Goal: Transaction & Acquisition: Book appointment/travel/reservation

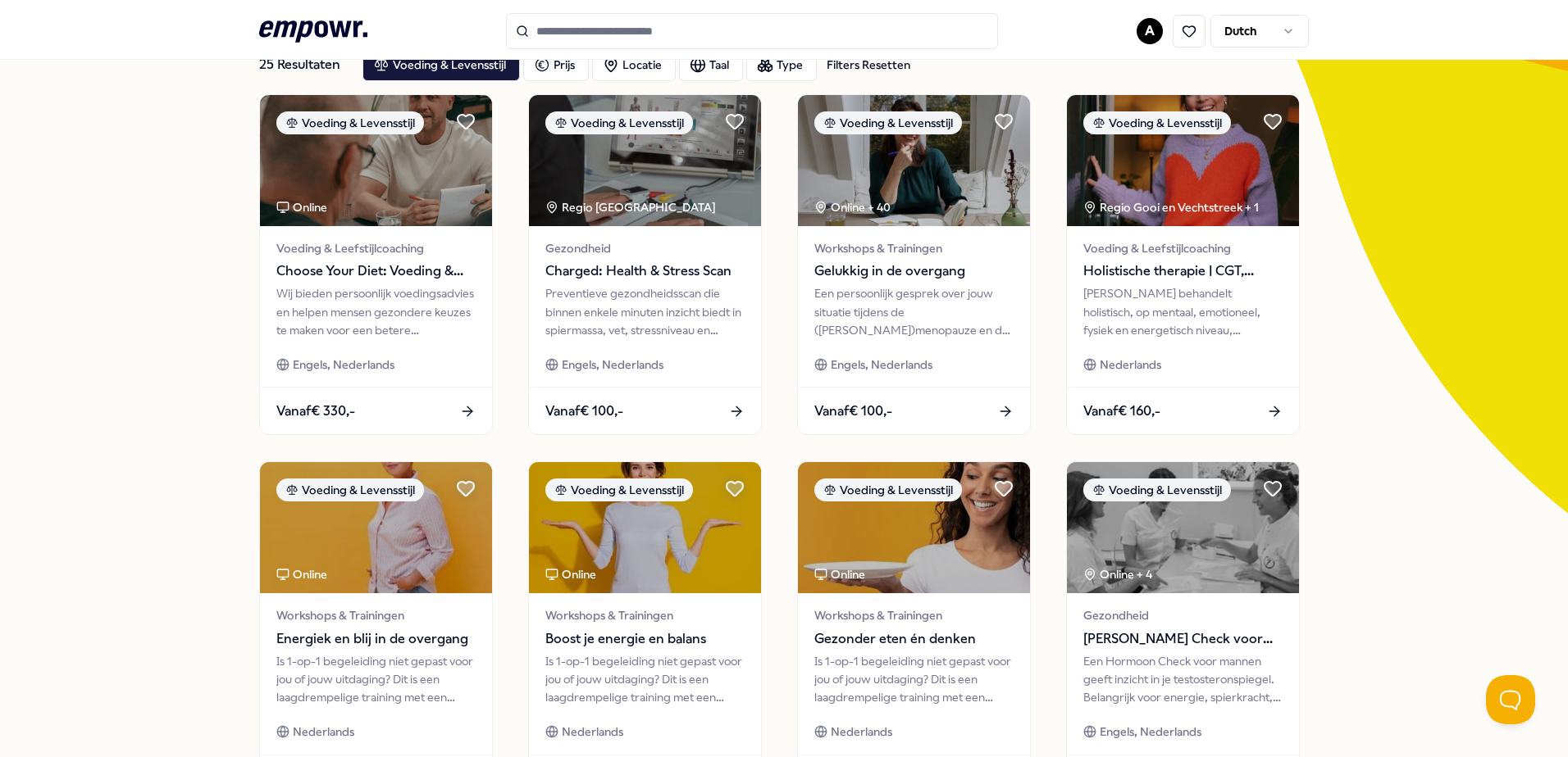
scroll to position [82, 0]
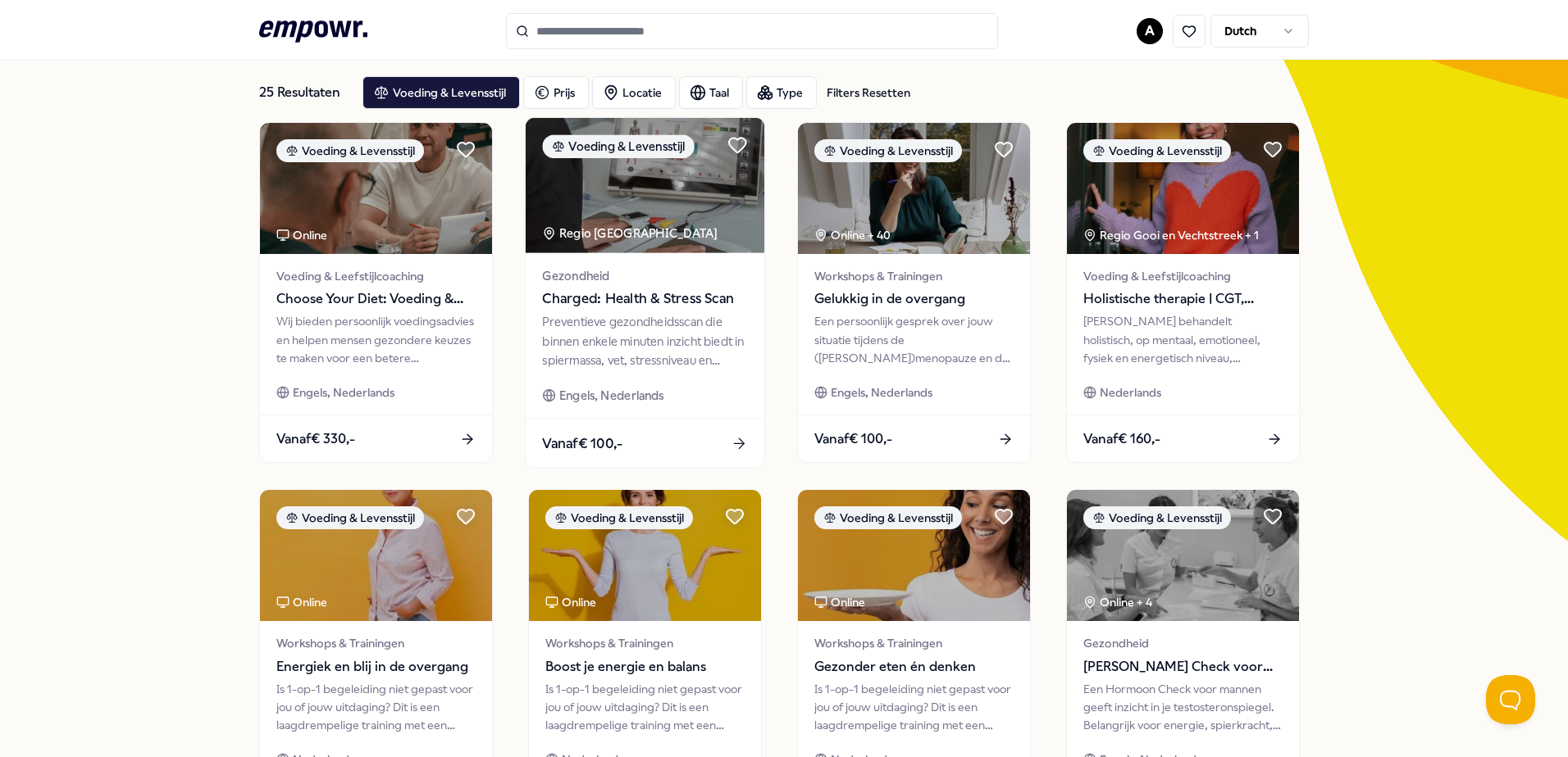
click at [722, 329] on div "Preventieve gezondheidsscan die binnen enkele minuten inzicht biedt in spiermas…" at bounding box center [644, 340] width 205 height 56
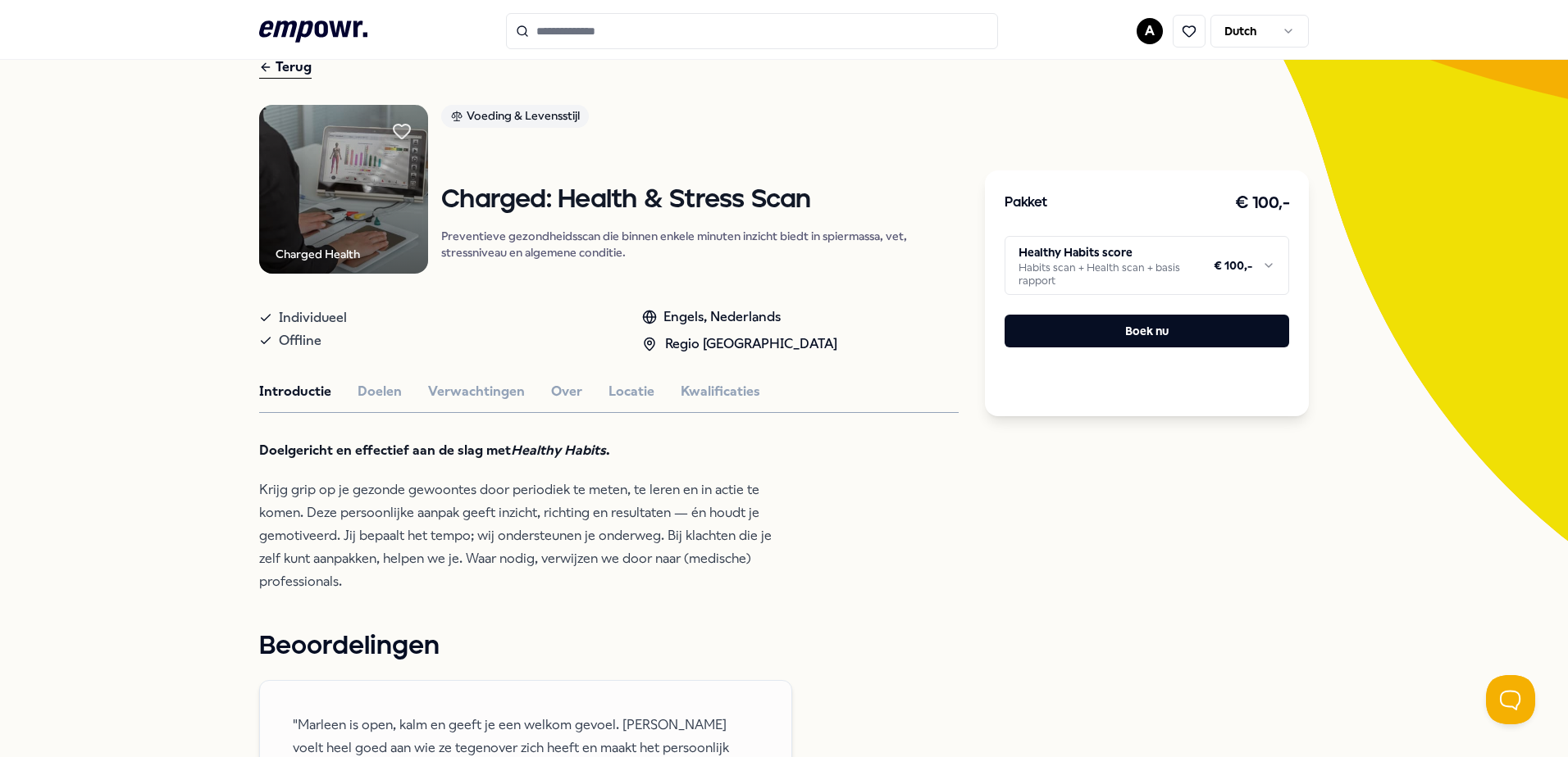
click at [1086, 271] on html ".empowr-logo_svg__cls-1{fill:#03032f} A Dutch Alle categorieën Self-care librar…" at bounding box center [784, 378] width 1568 height 757
click at [918, 277] on html ".empowr-logo_svg__cls-1{fill:#03032f} A Dutch Alle categorieën Self-care librar…" at bounding box center [784, 378] width 1568 height 757
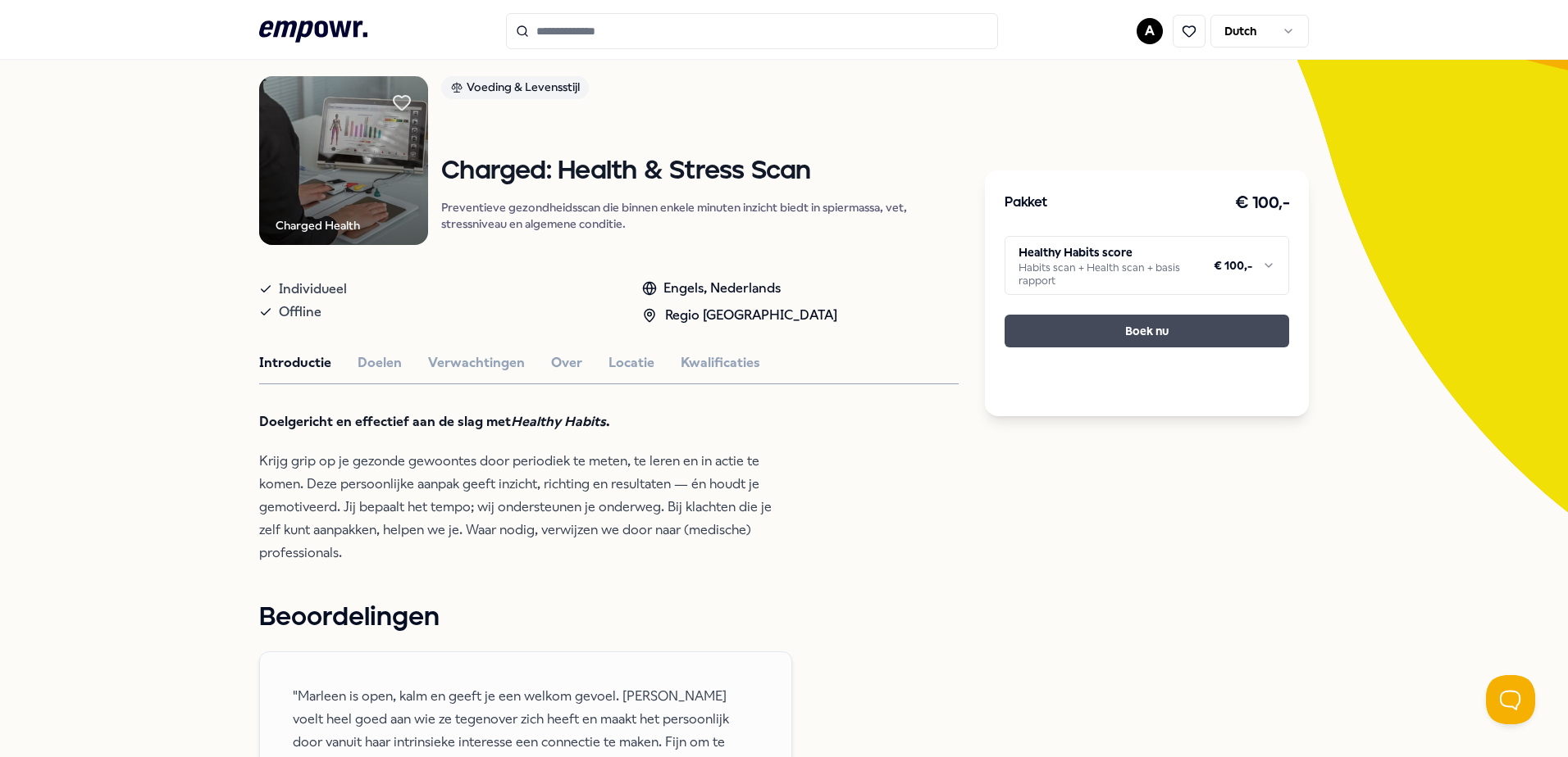
scroll to position [82, 0]
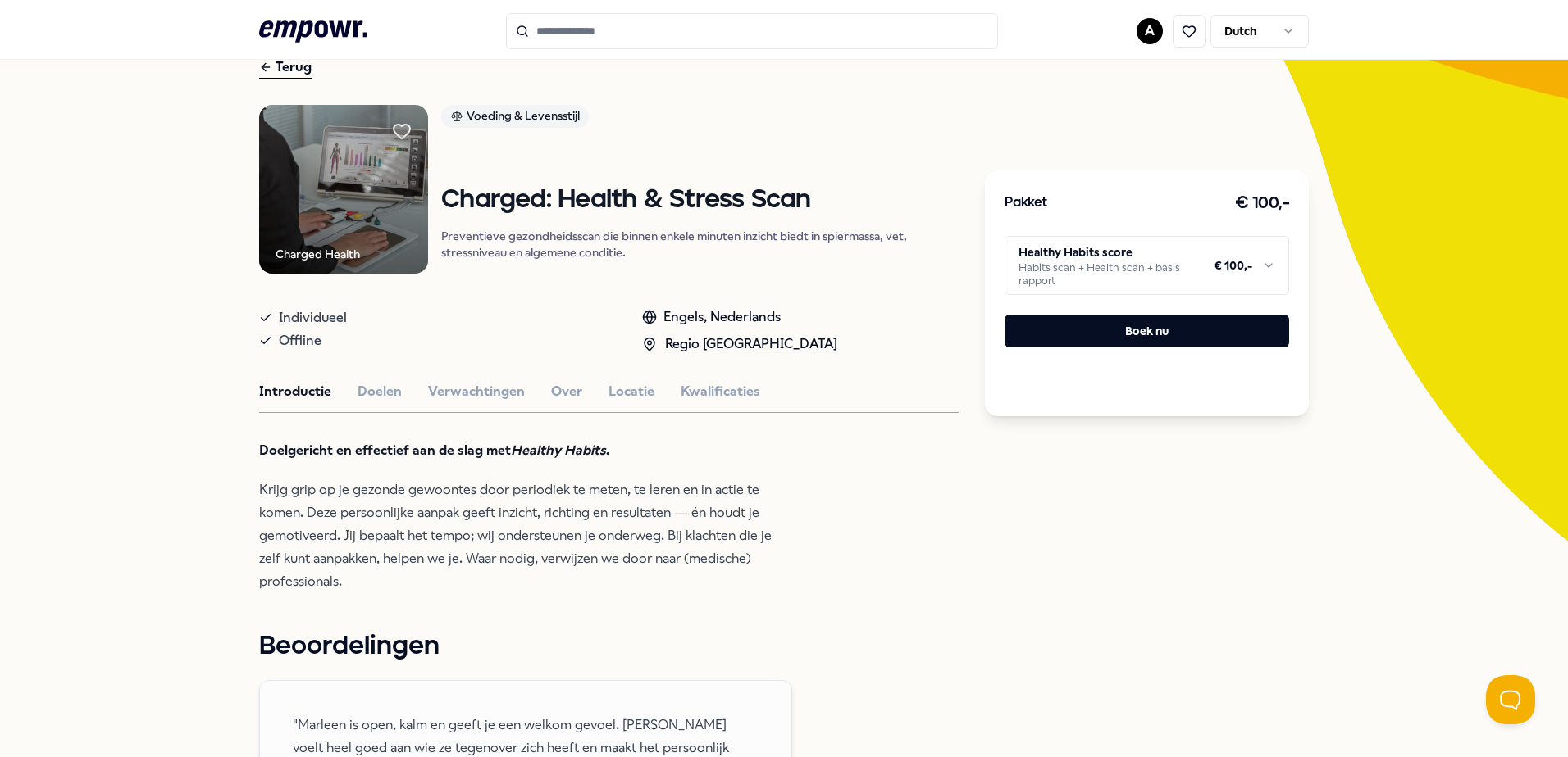
click at [1083, 270] on html ".empowr-logo_svg__cls-1{fill:#03032f} A Dutch Alle categorieën Self-care librar…" at bounding box center [784, 378] width 1568 height 757
click at [921, 436] on html ".empowr-logo_svg__cls-1{fill:#03032f} A Dutch Alle categorieën Self-care librar…" at bounding box center [784, 378] width 1568 height 757
click at [360, 385] on button "Doelen" at bounding box center [379, 391] width 44 height 22
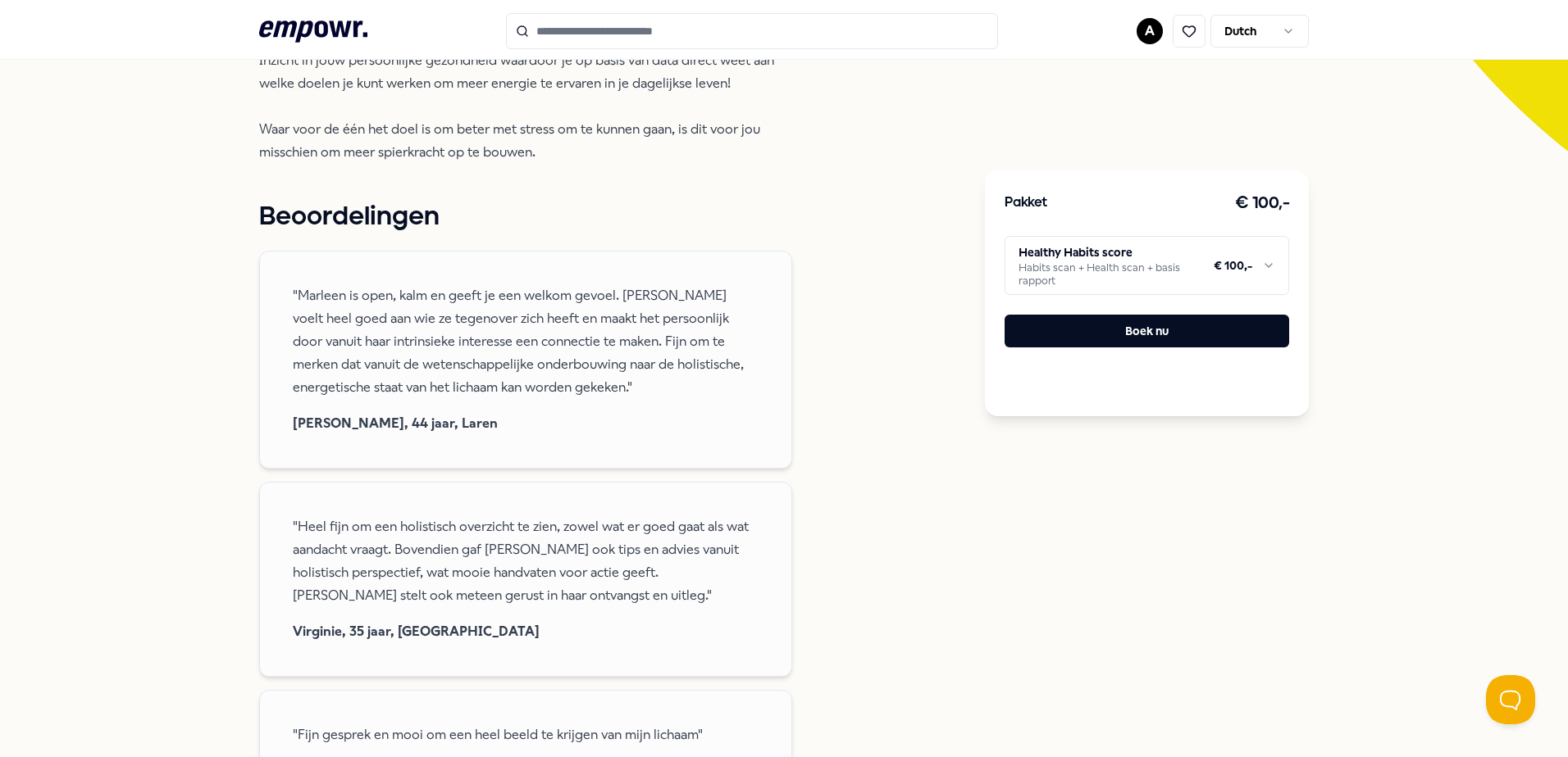
scroll to position [492, 0]
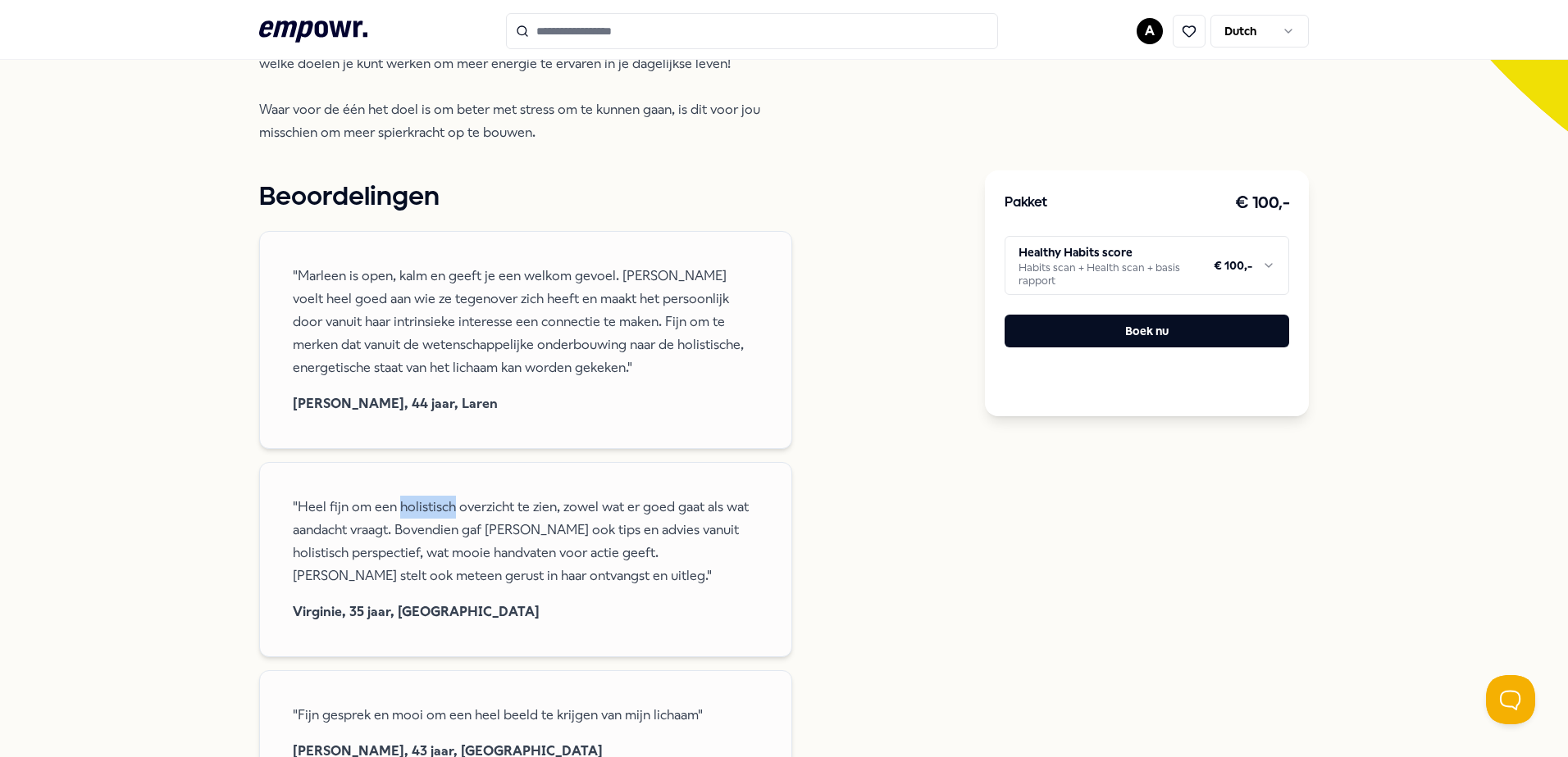
drag, startPoint x: 391, startPoint y: 504, endPoint x: 446, endPoint y: 509, distance: 55.2
click at [446, 509] on span ""Heel fijn om een holistisch overzicht te zien, zowel wat er goed gaat als wat …" at bounding box center [526, 542] width 466 height 92
click at [832, 536] on div "Beoordelingen "Marleen is open, kalm en geeft je een welkom gevoel. [PERSON_NAM…" at bounding box center [609, 487] width 699 height 620
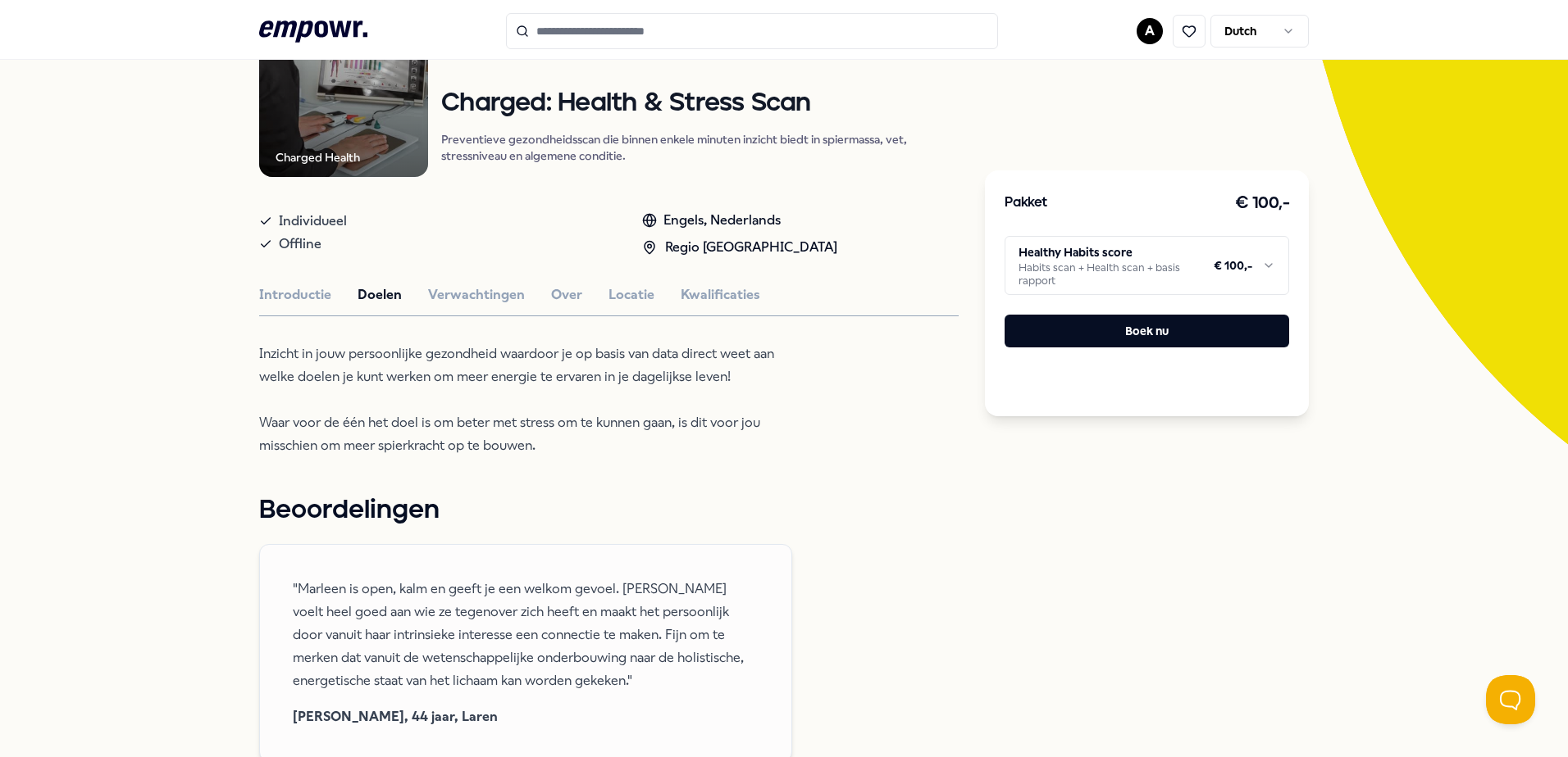
scroll to position [164, 0]
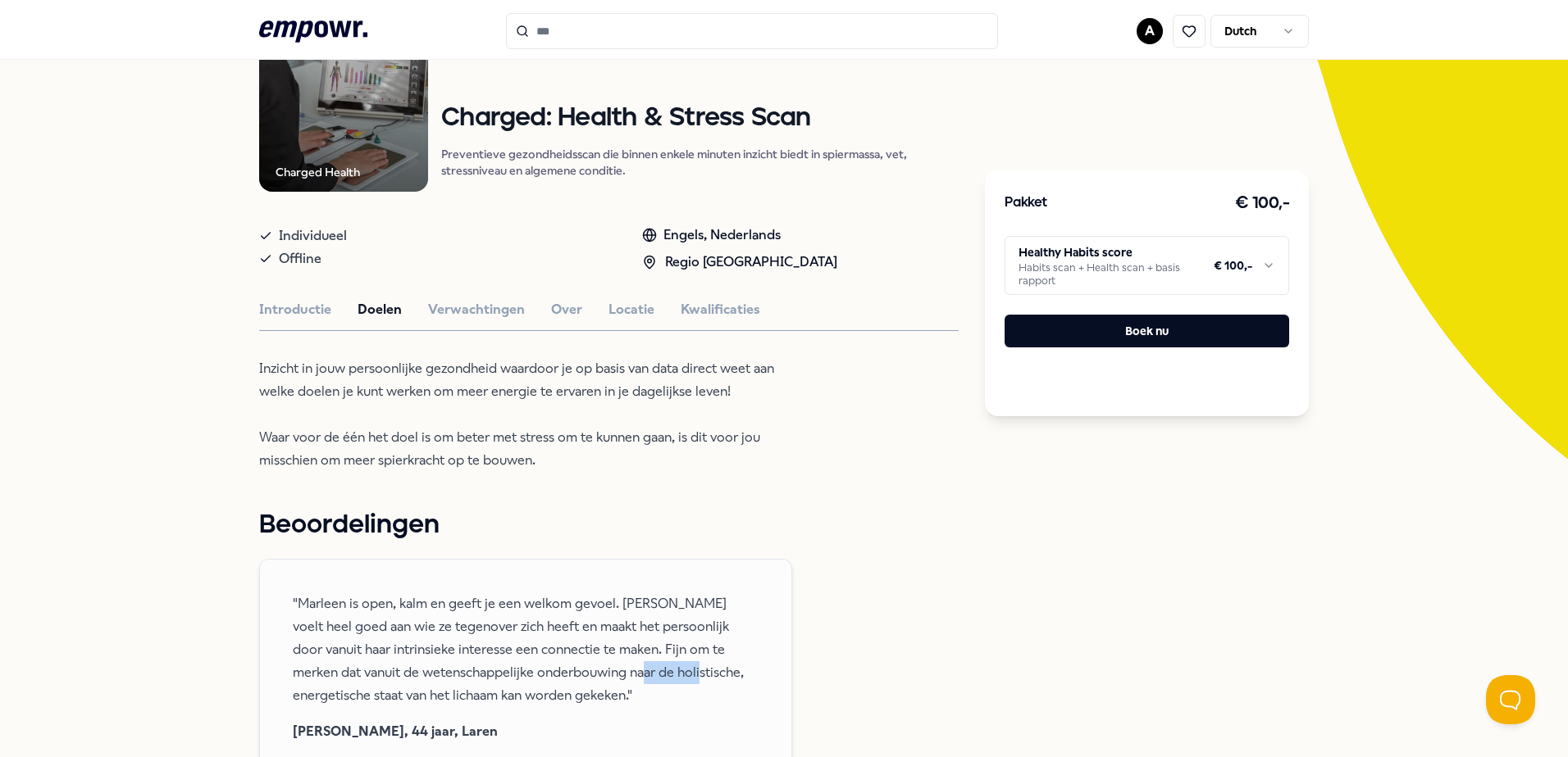
drag, startPoint x: 601, startPoint y: 671, endPoint x: 654, endPoint y: 672, distance: 53.0
click at [654, 672] on span ""Marleen is open, kalm en geeft je een welkom gevoel. [PERSON_NAME] voelt heel …" at bounding box center [526, 650] width 466 height 115
drag, startPoint x: 654, startPoint y: 672, endPoint x: 832, endPoint y: 667, distance: 178.1
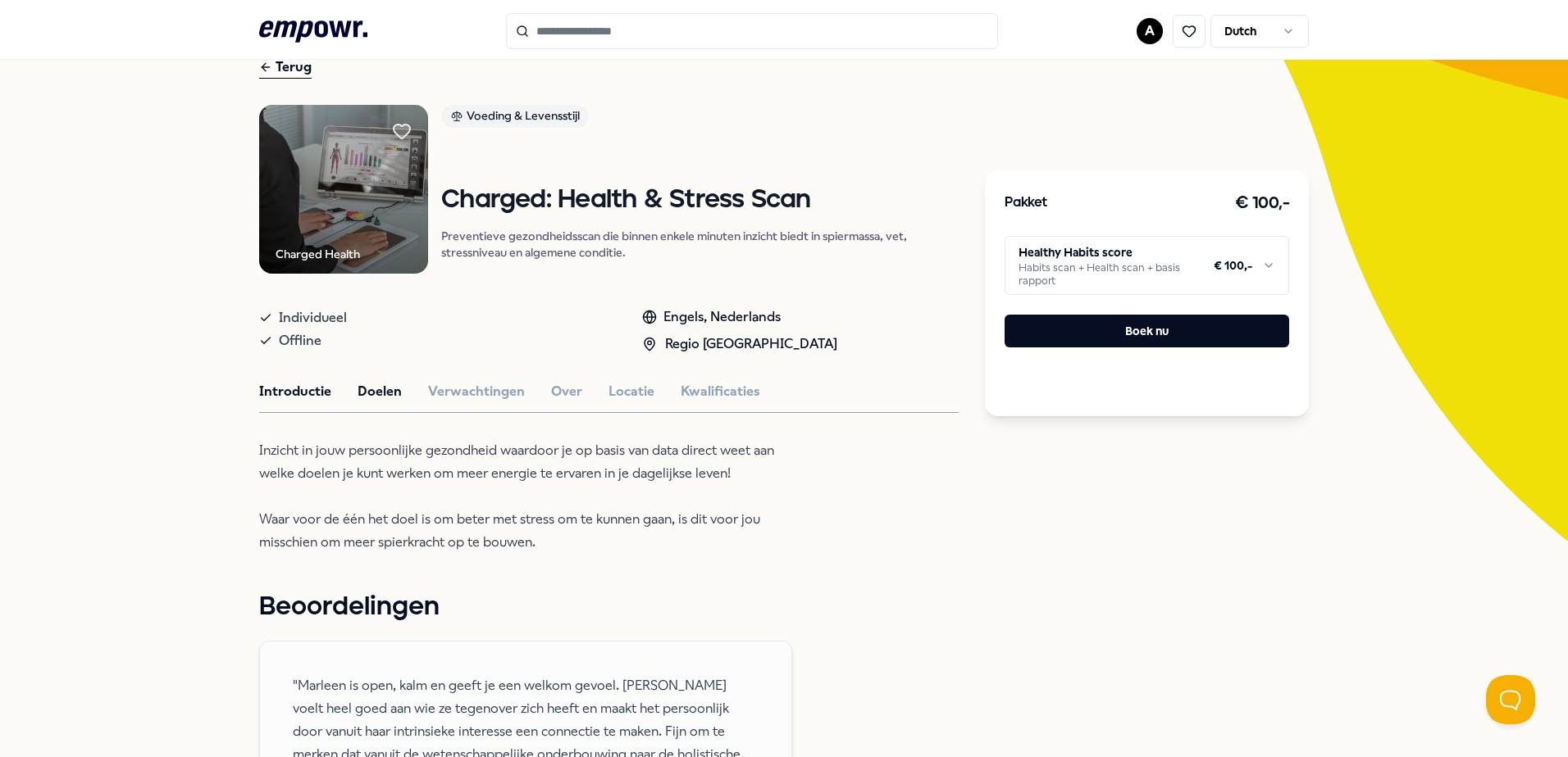
click at [296, 393] on button "Introductie" at bounding box center [295, 391] width 72 height 22
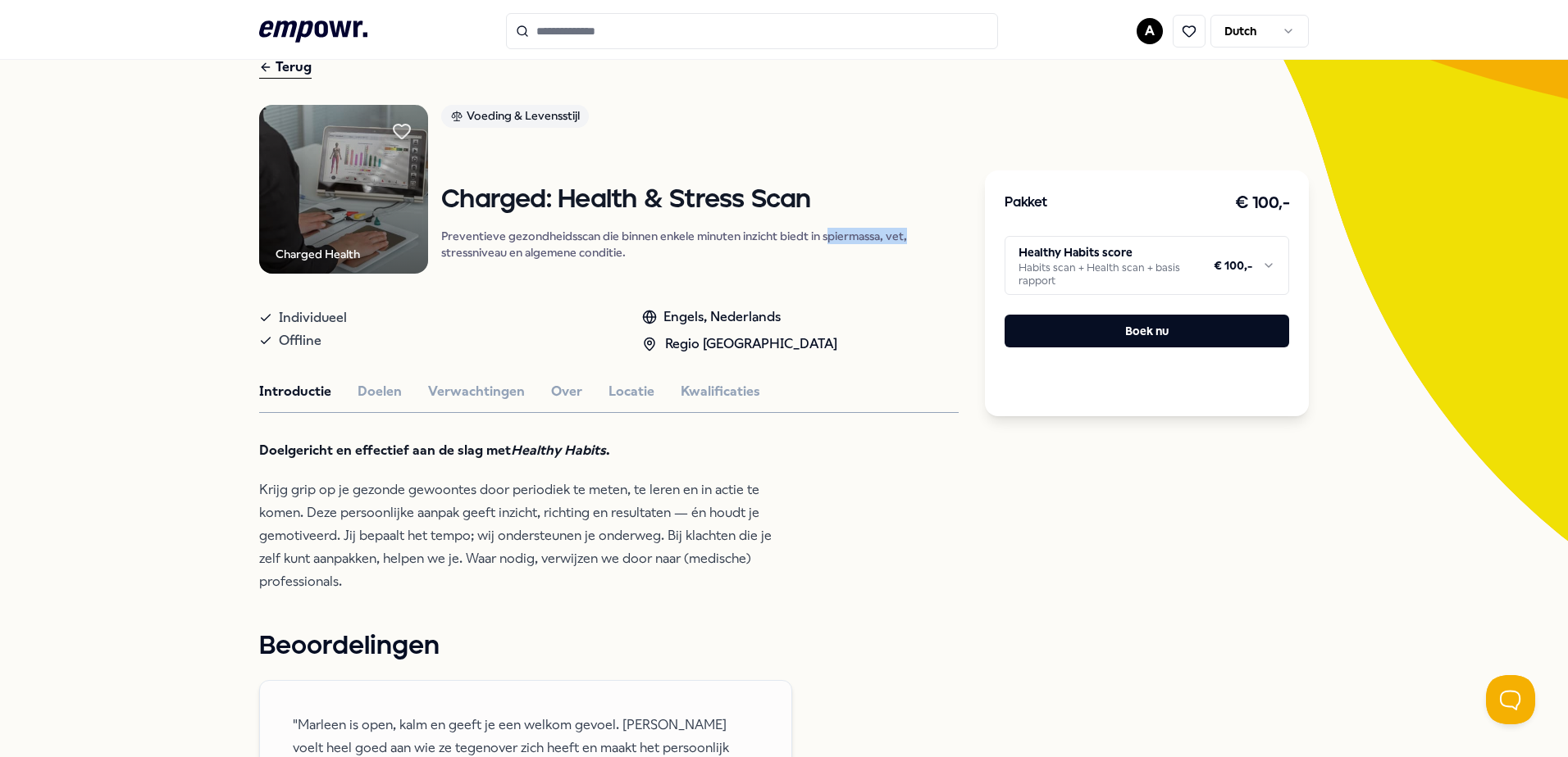
drag, startPoint x: 824, startPoint y: 238, endPoint x: 903, endPoint y: 239, distance: 79.0
click at [903, 239] on p "Preventieve gezondheidsscan die binnen enkele minuten inzicht biedt in spiermas…" at bounding box center [699, 245] width 518 height 33
drag, startPoint x: 903, startPoint y: 239, endPoint x: 888, endPoint y: 322, distance: 84.3
click at [888, 322] on div "Individueel Offline Engels, Nederlands Regio [GEOGRAPHIC_DATA]" at bounding box center [609, 328] width 699 height 55
click at [504, 391] on button "Verwachtingen" at bounding box center [476, 391] width 97 height 22
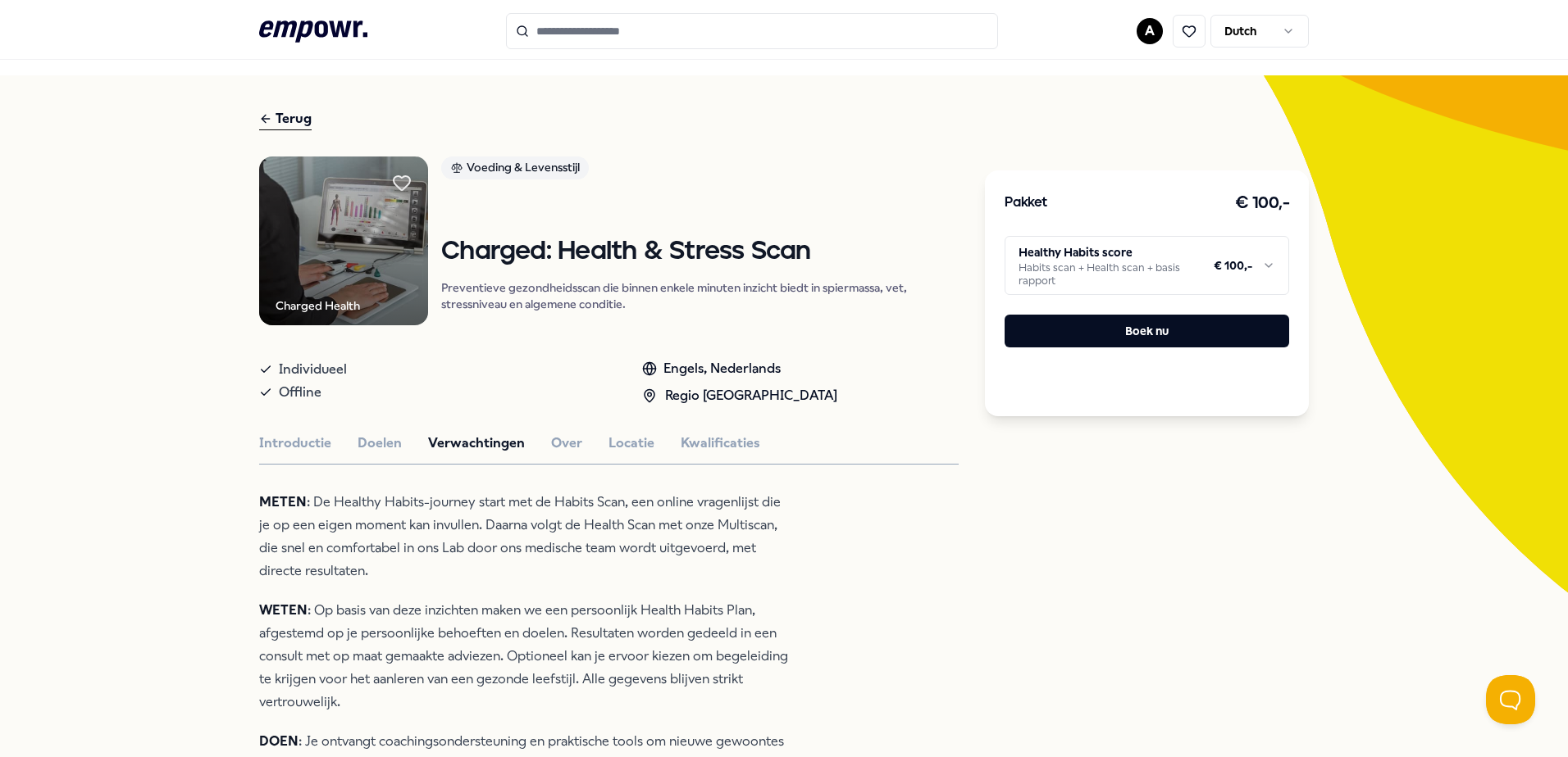
scroll to position [0, 0]
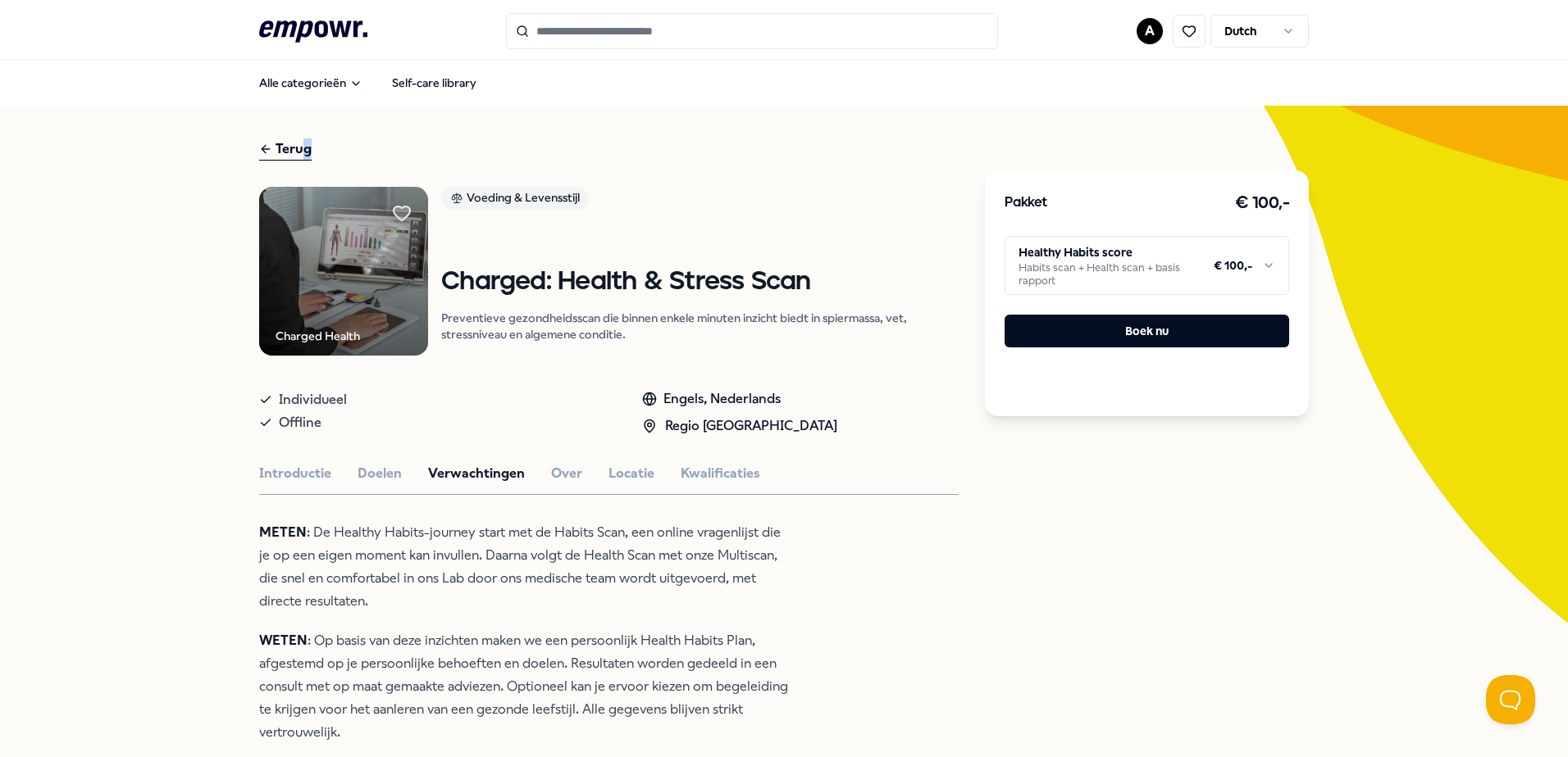
click at [301, 149] on div "Terug" at bounding box center [285, 149] width 53 height 22
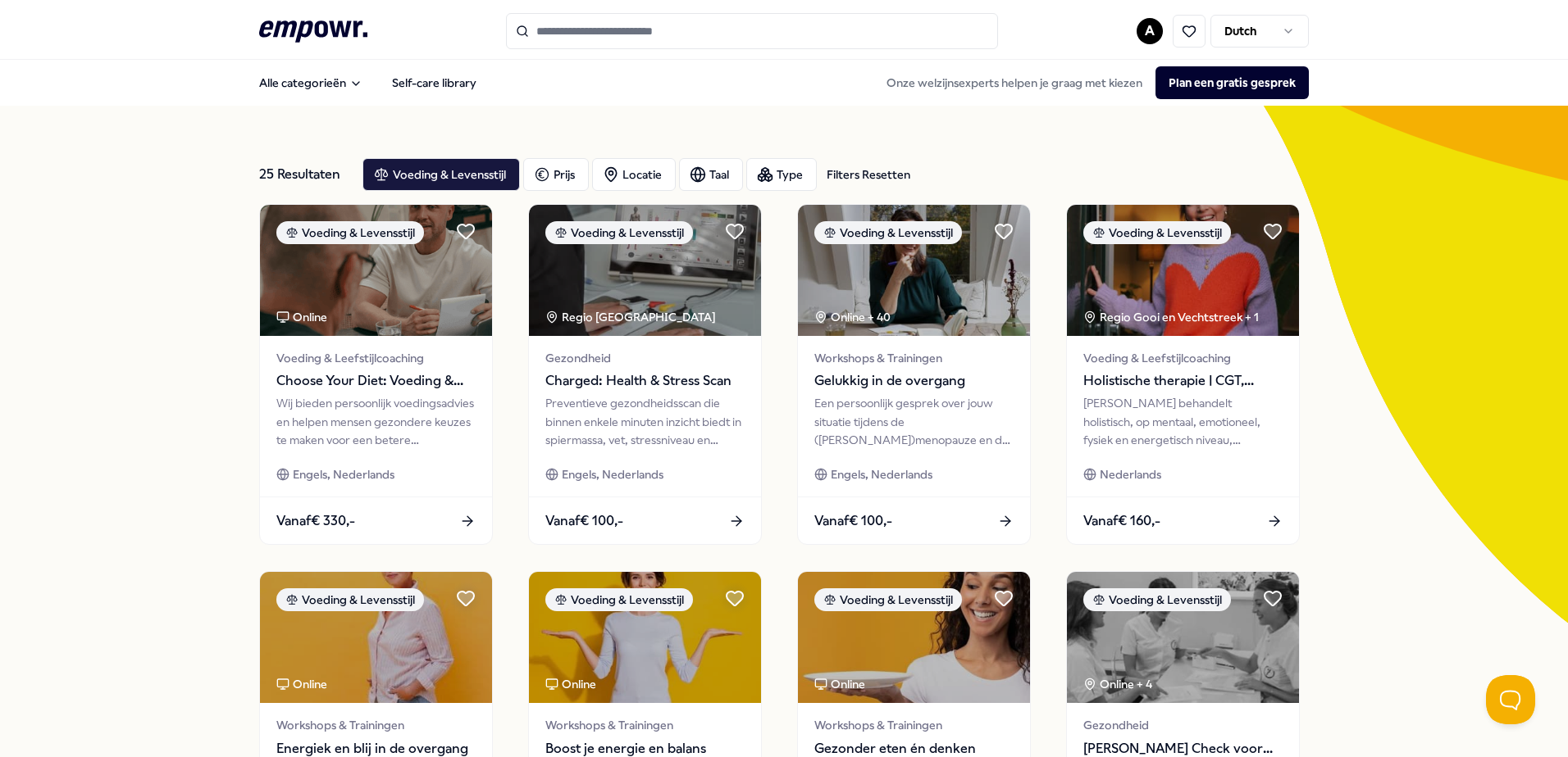
click at [155, 283] on div "25 Resultaten Filters Resetten Voeding & Levensstijl Prijs Locatie Taal Type Fi…" at bounding box center [784, 745] width 1568 height 1280
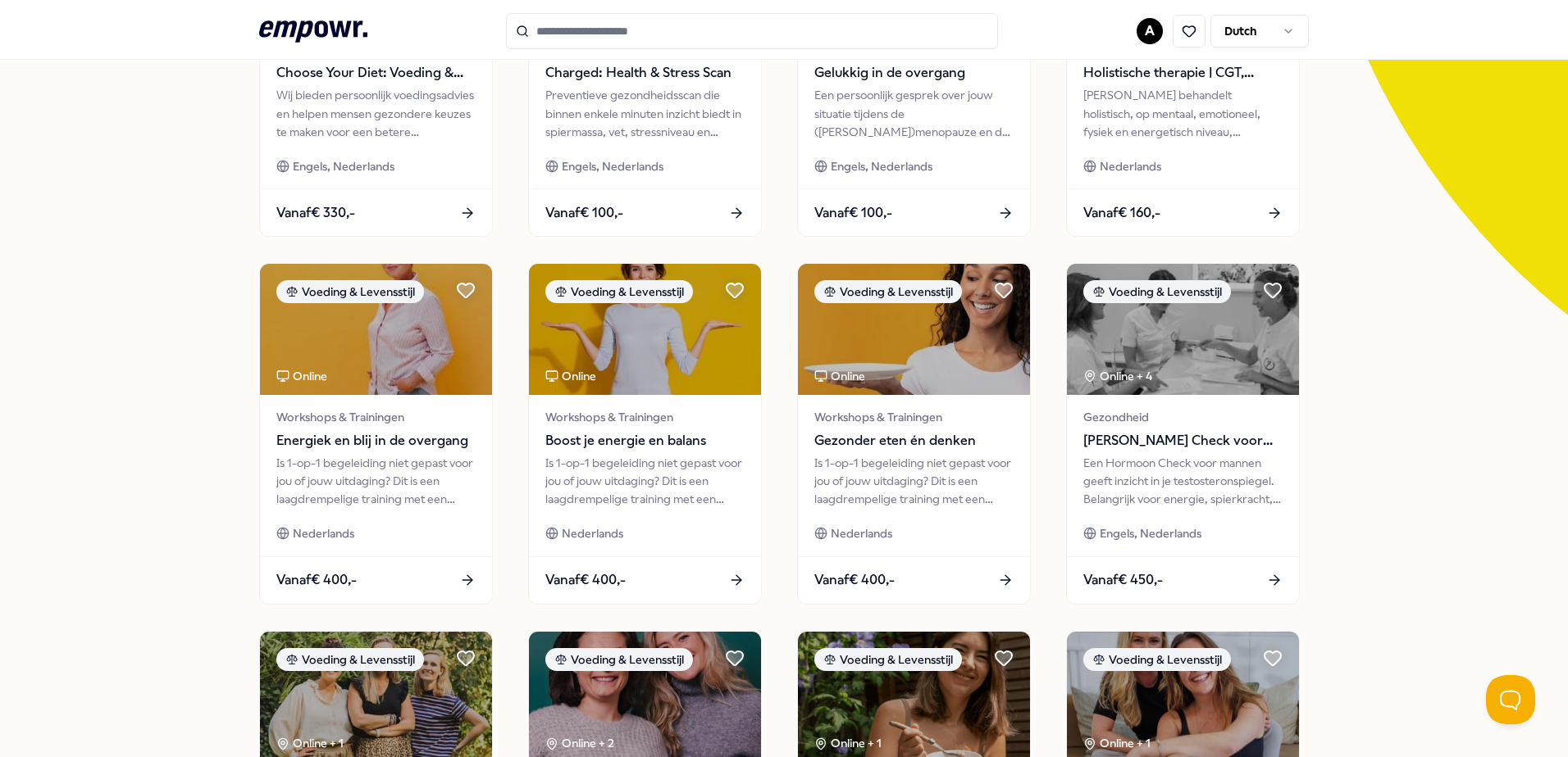
scroll to position [328, 0]
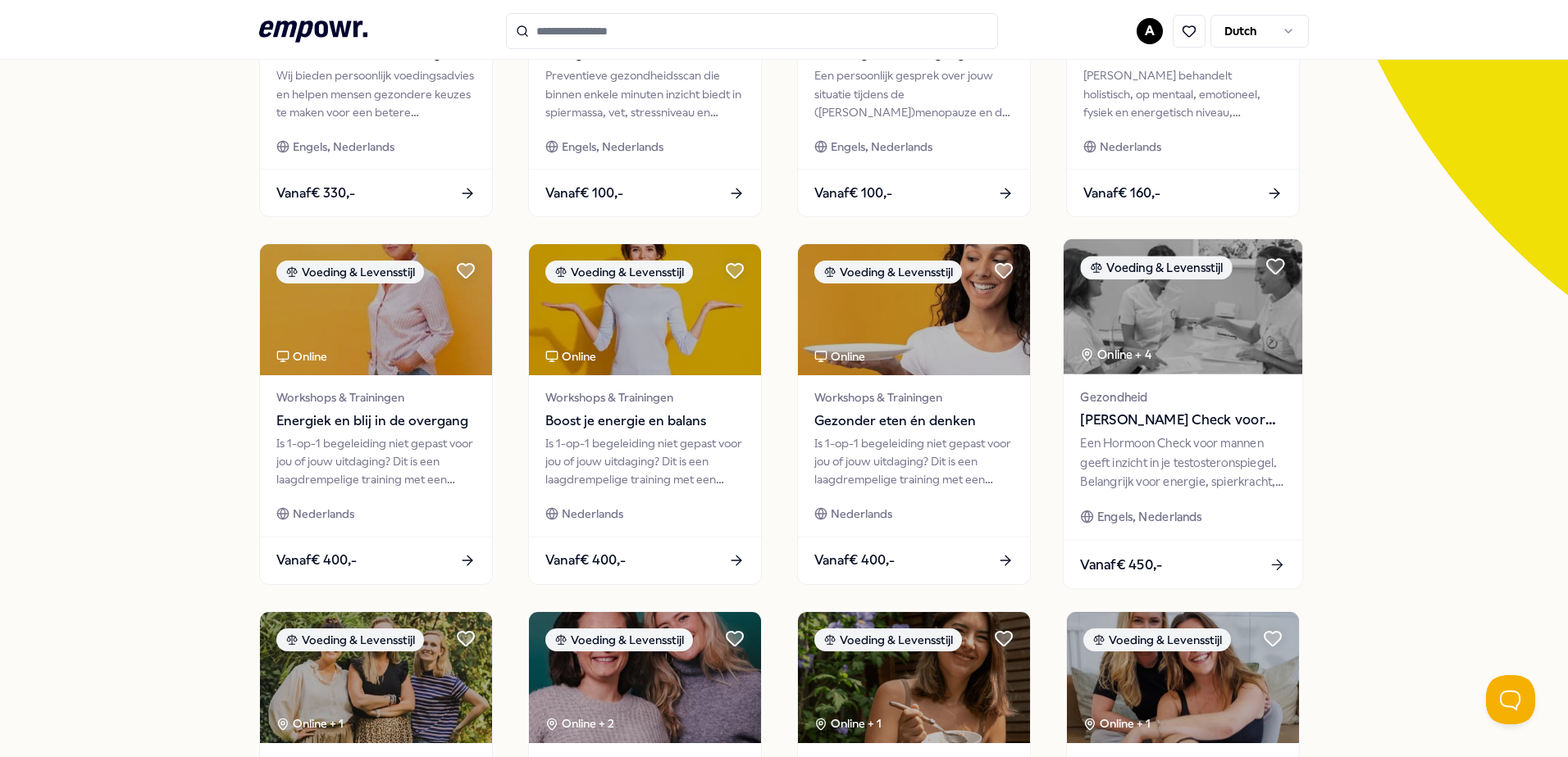
click at [1138, 455] on div "Een Hormoon Check voor mannen geeft inzicht in je testosteronspiegel. Belangrij…" at bounding box center [1182, 462] width 205 height 56
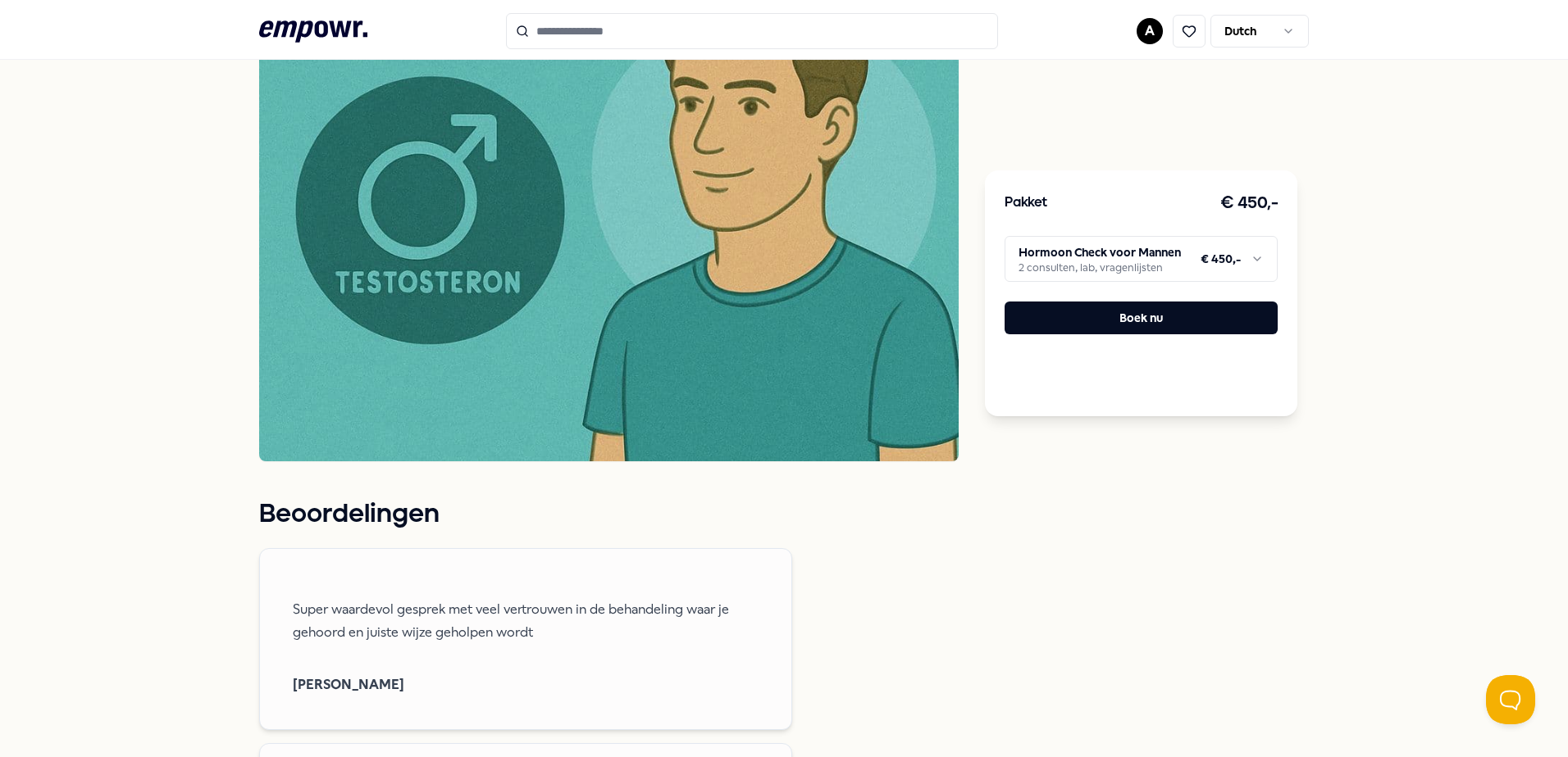
scroll to position [597, 0]
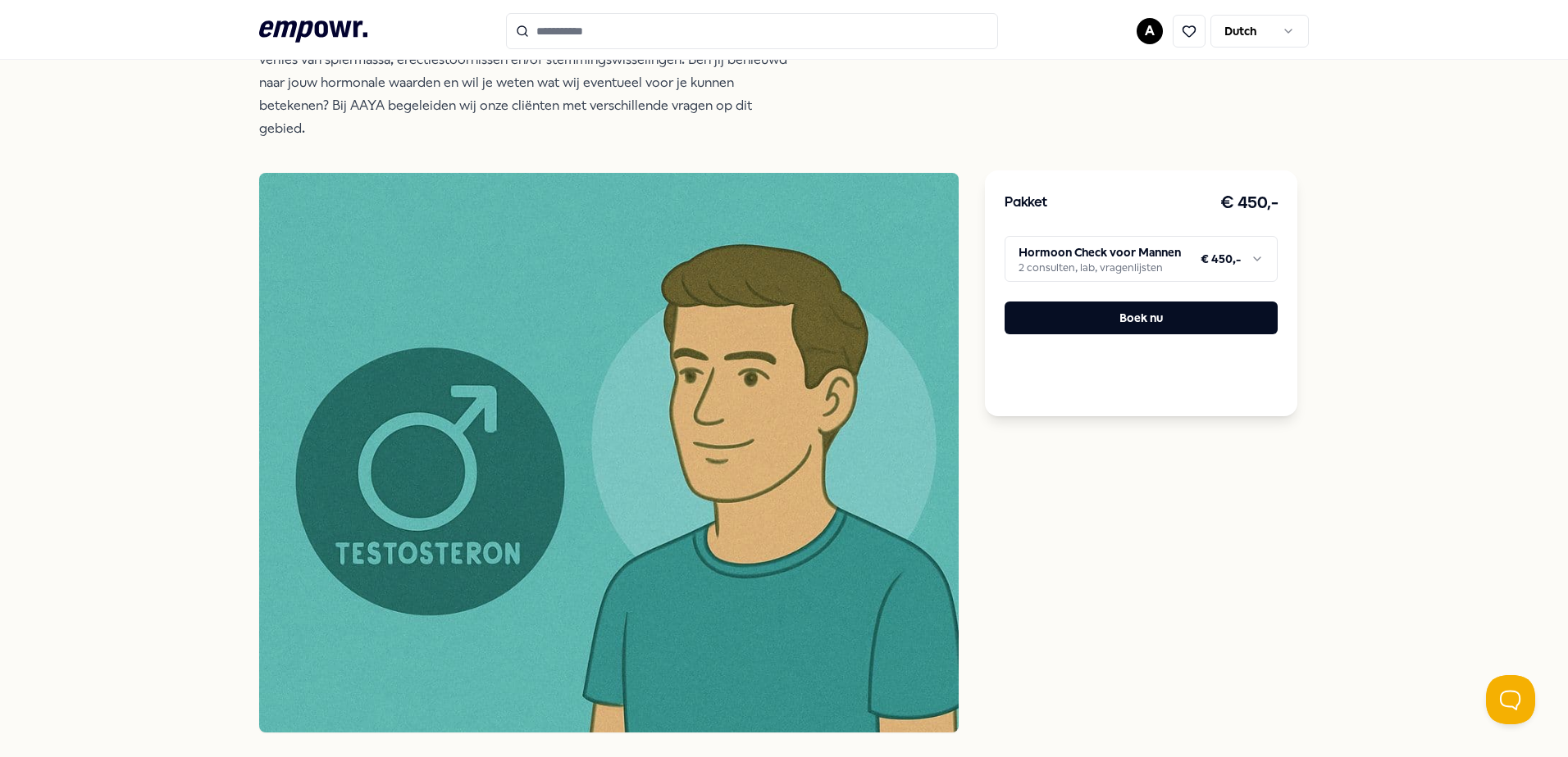
click at [1097, 234] on div "Pakket € 450,- Hormoon Check voor Mannen 2 consulten, lab, vragenlijsten € 450,…" at bounding box center [1140, 293] width 312 height 246
click at [1093, 250] on html ".empowr-logo_svg__cls-1{fill:#03032f} A Dutch Alle categorieën Self-care librar…" at bounding box center [784, 378] width 1568 height 757
click at [1105, 201] on html ".empowr-logo_svg__cls-1{fill:#03032f} A Dutch Alle categorieën Self-care librar…" at bounding box center [784, 378] width 1568 height 757
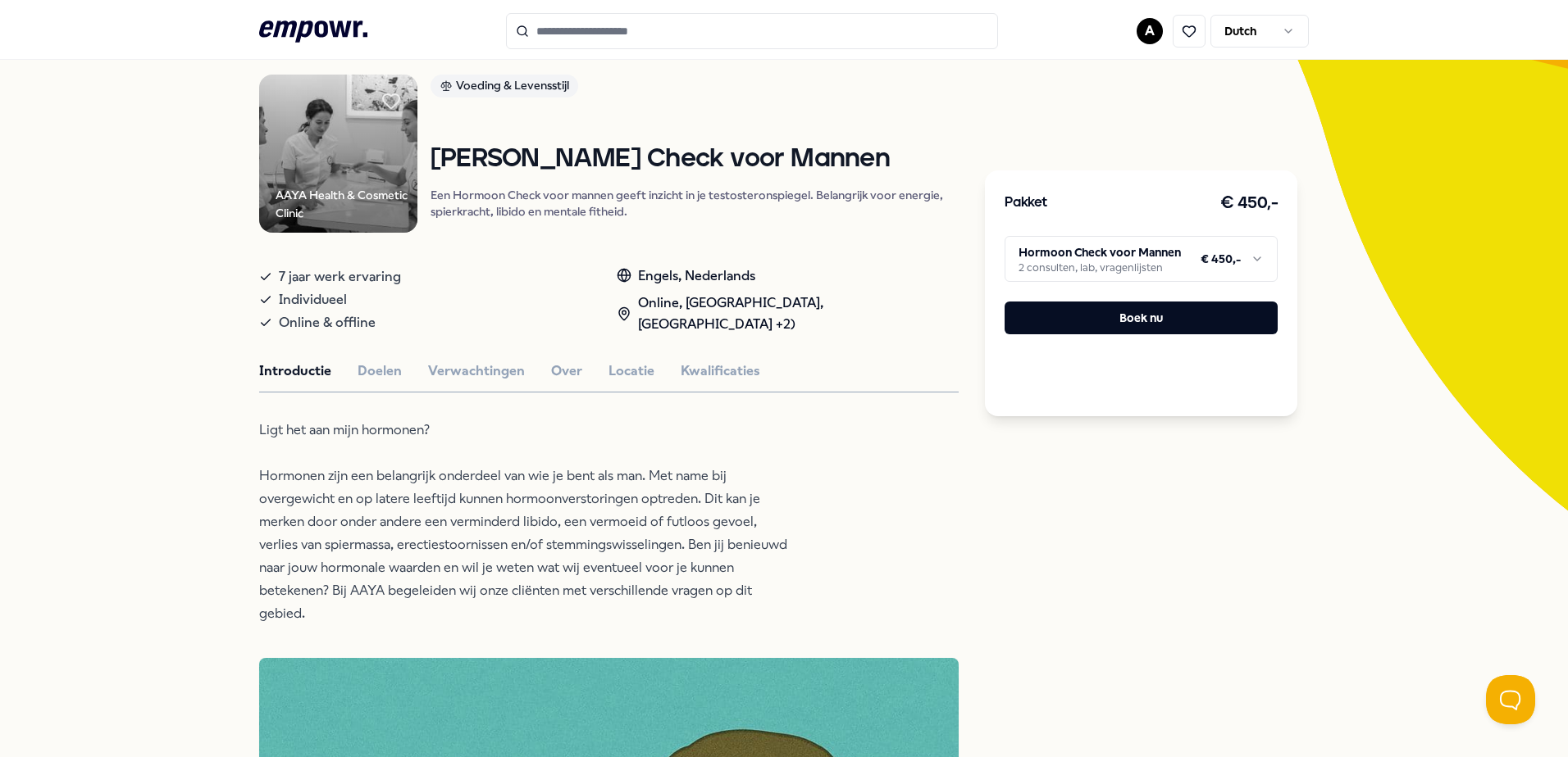
scroll to position [0, 0]
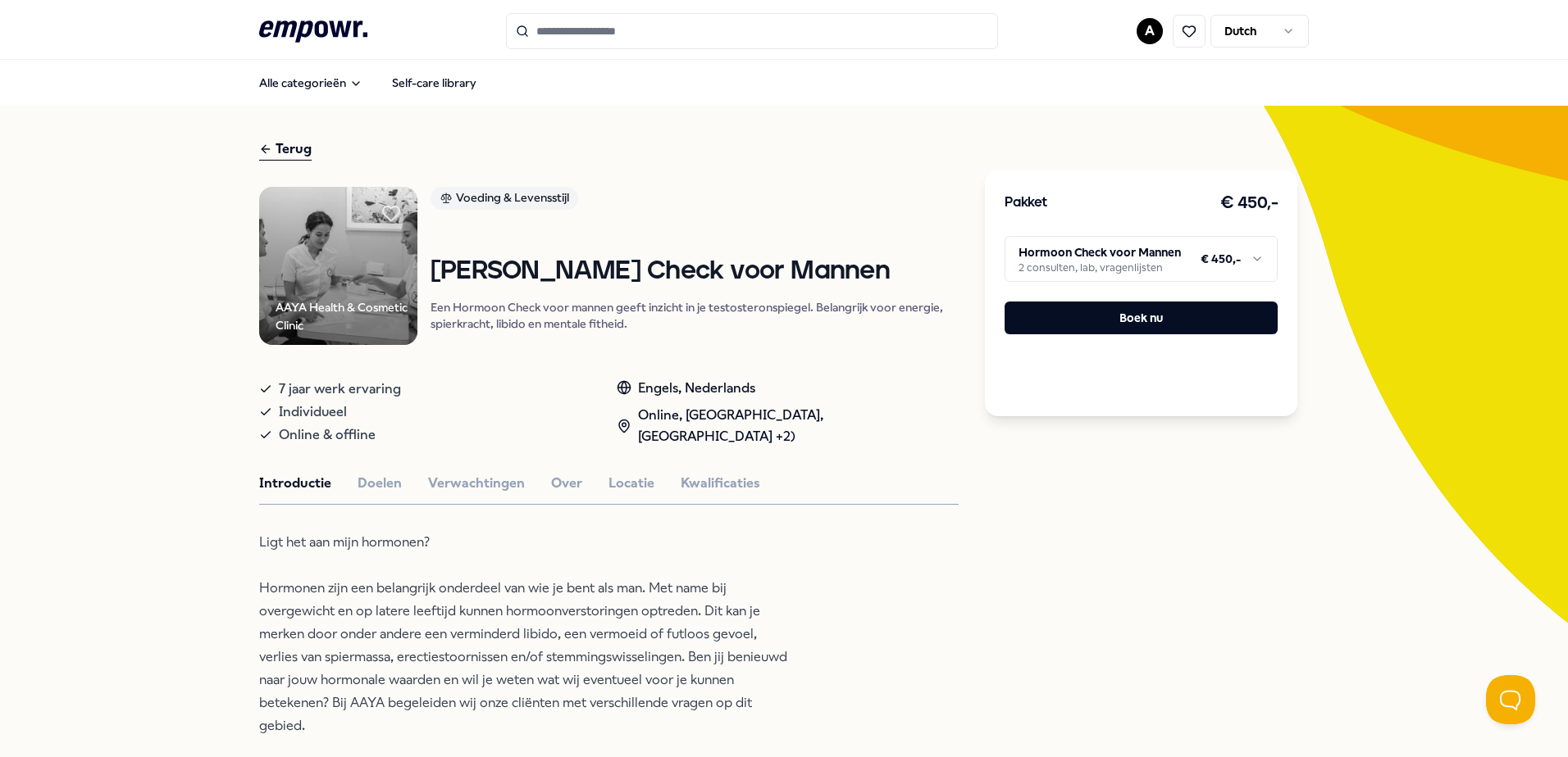
click at [359, 493] on button "Doelen" at bounding box center [379, 483] width 44 height 22
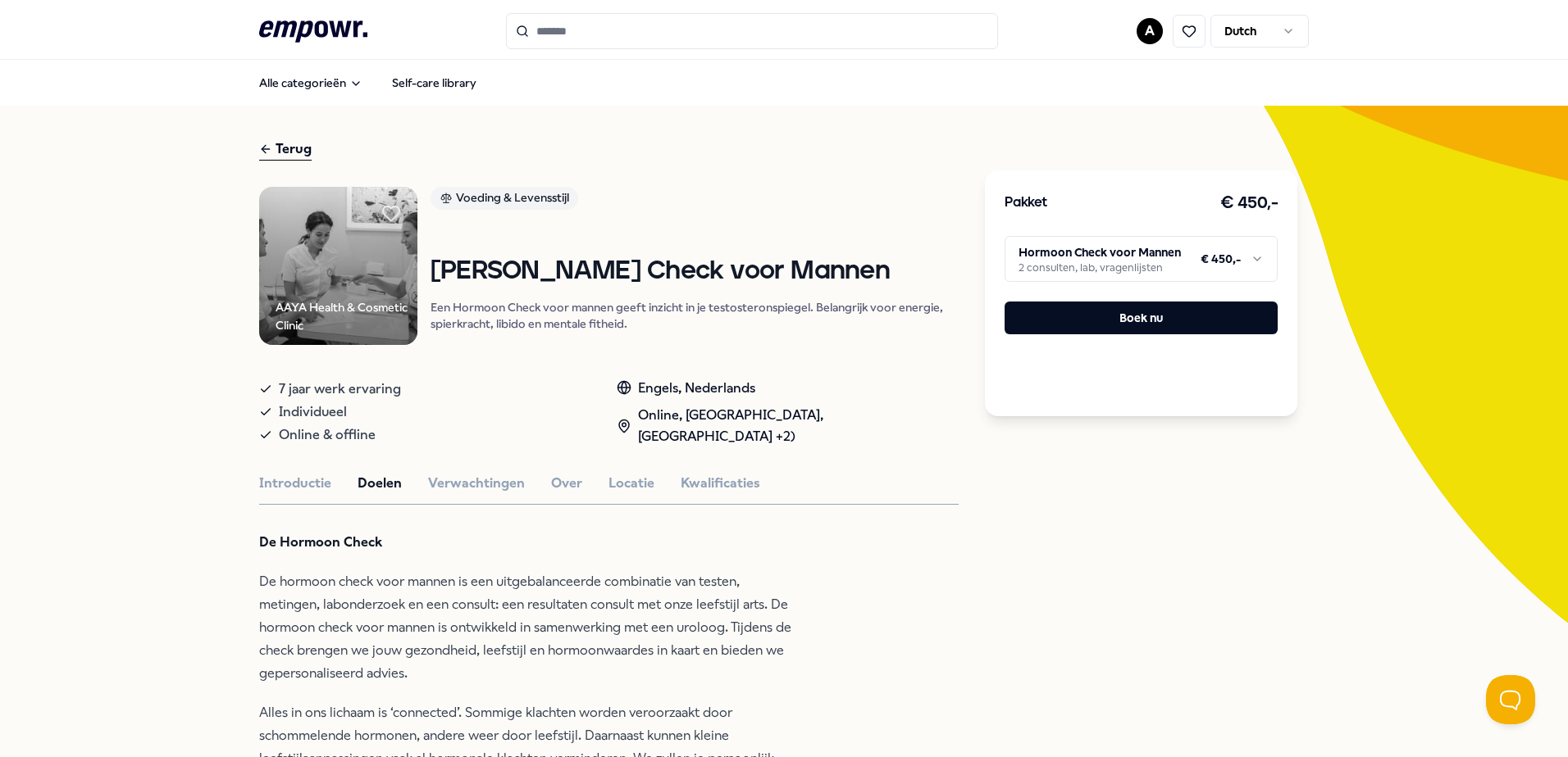
click at [302, 156] on div "Terug" at bounding box center [285, 149] width 53 height 22
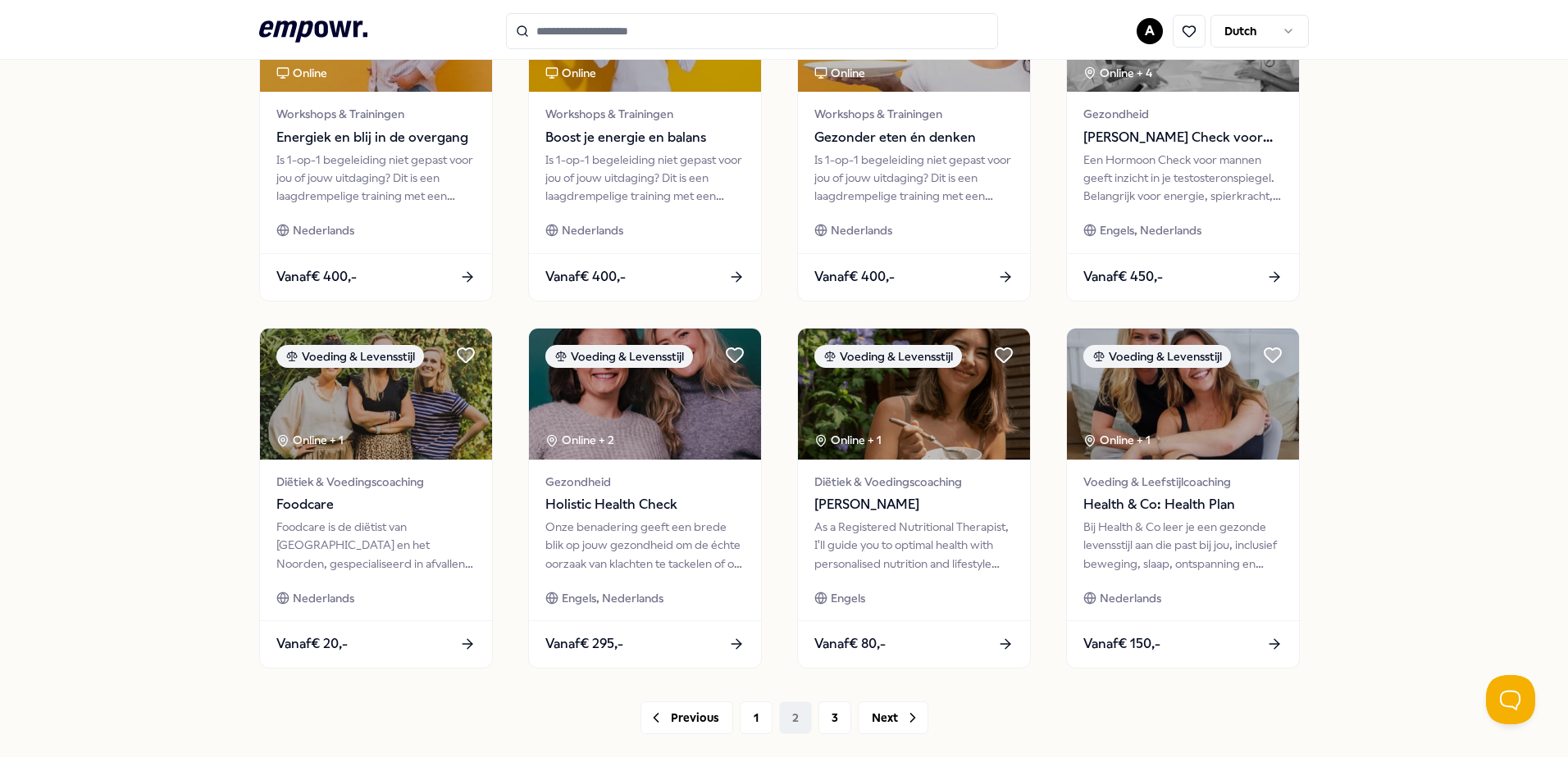
scroll to position [656, 0]
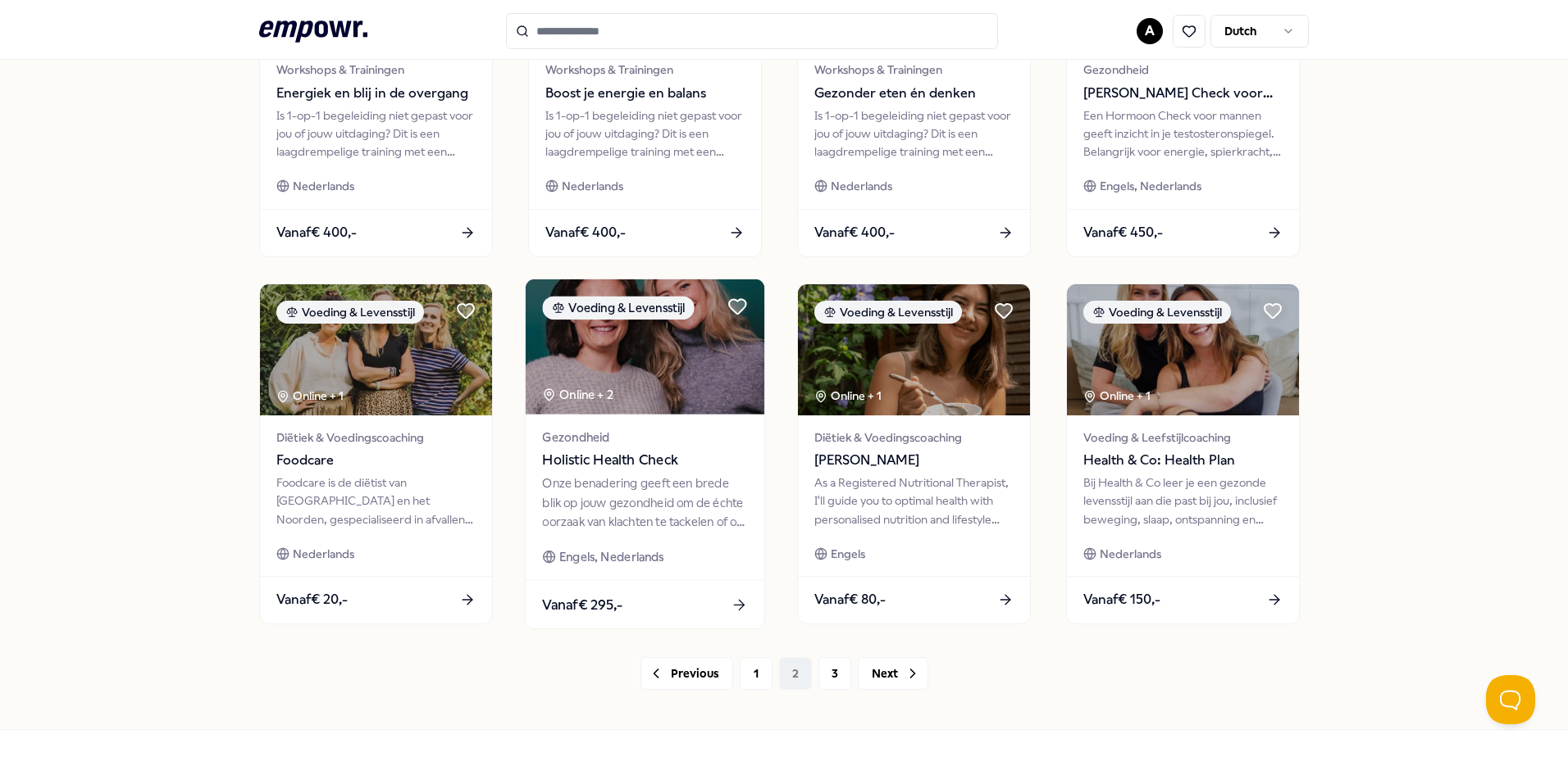
click at [735, 390] on img at bounding box center [645, 347] width 239 height 136
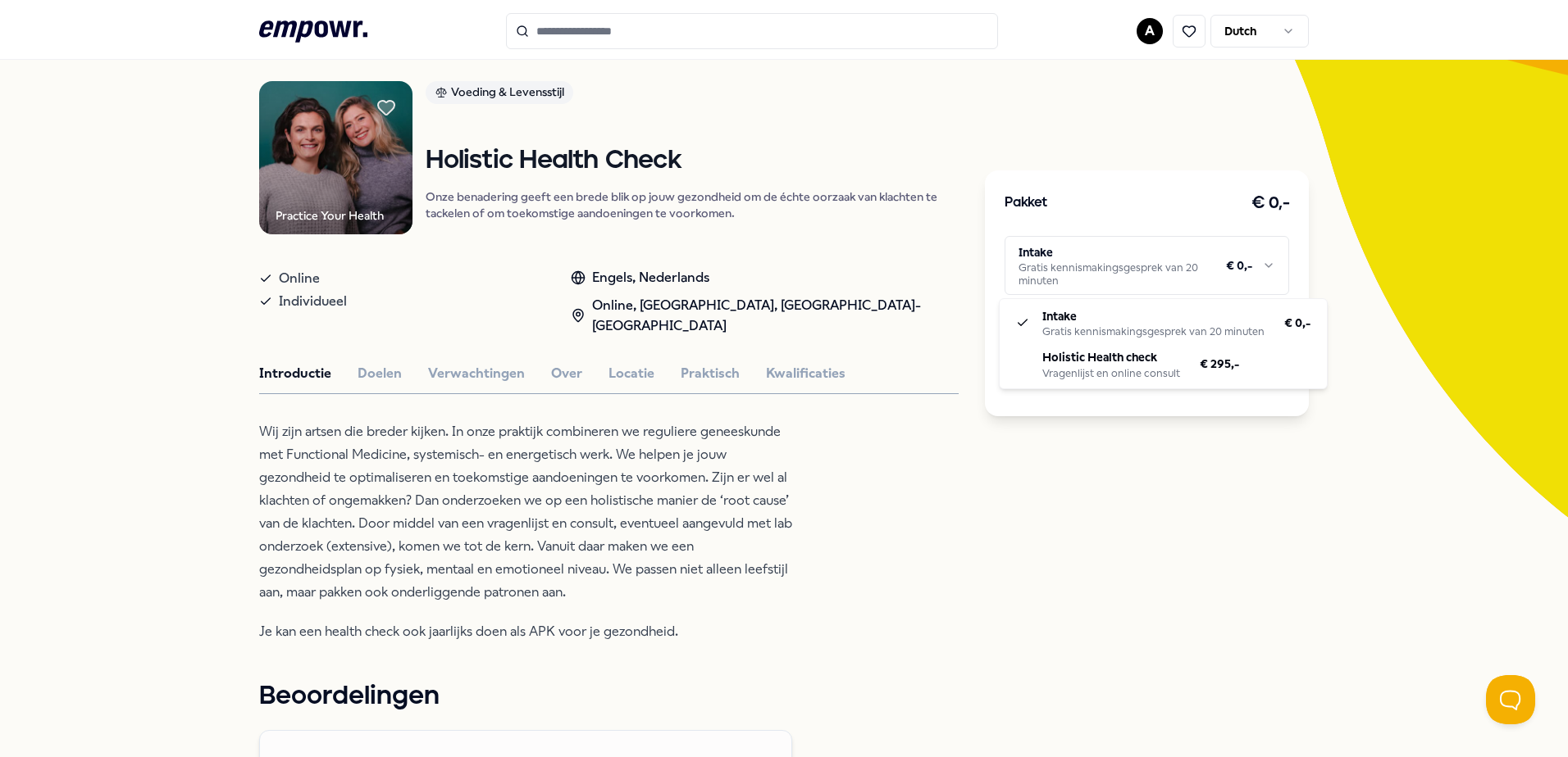
click at [1224, 278] on html ".empowr-logo_svg__cls-1{fill:#03032f} A Dutch Alle categorieën Self-care librar…" at bounding box center [784, 378] width 1568 height 757
click at [859, 492] on html ".empowr-logo_svg__cls-1{fill:#03032f} A Dutch Alle categorieën Self-care librar…" at bounding box center [784, 378] width 1568 height 757
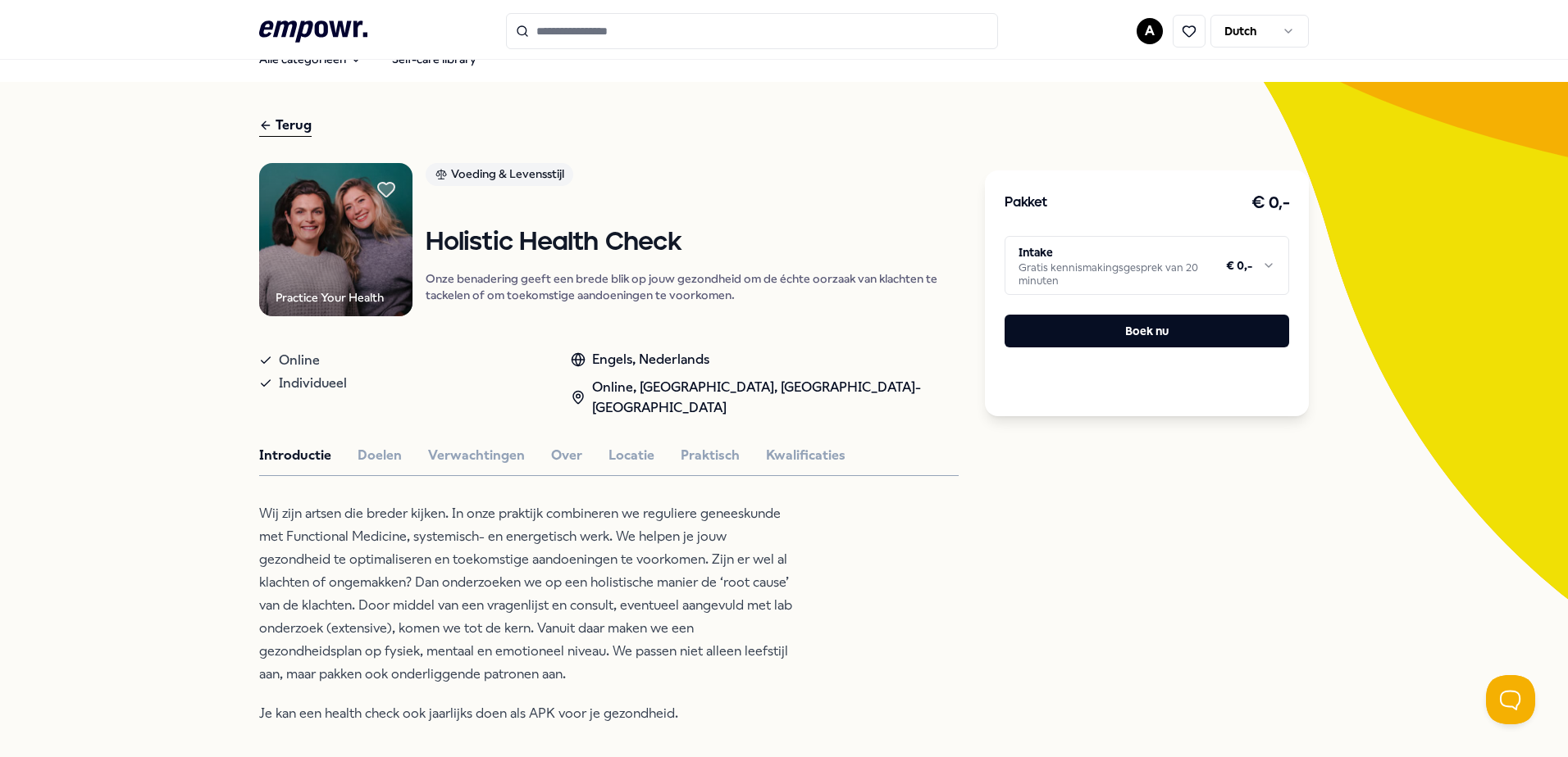
scroll to position [0, 0]
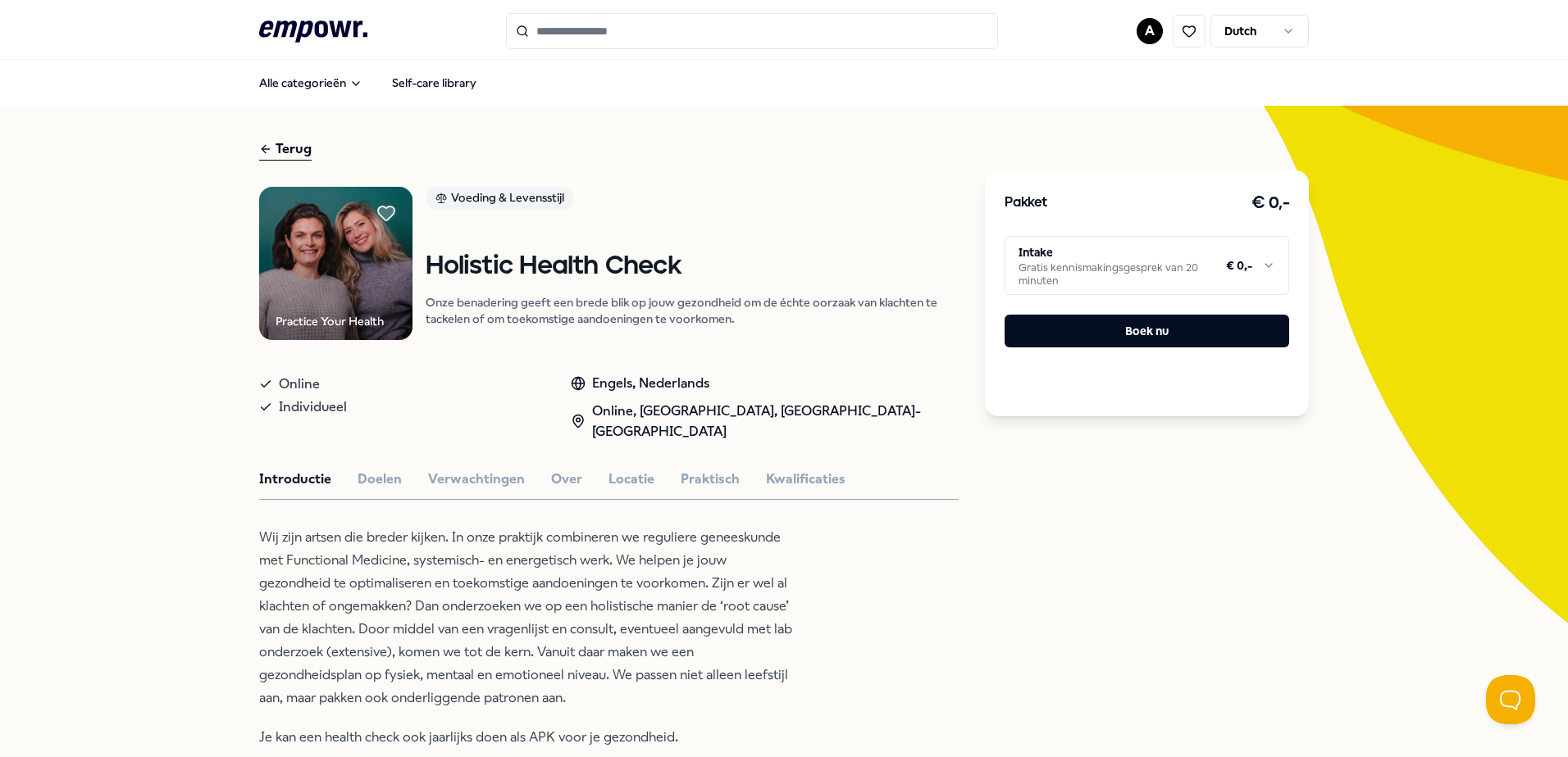
click at [266, 143] on div "Terug" at bounding box center [285, 149] width 53 height 22
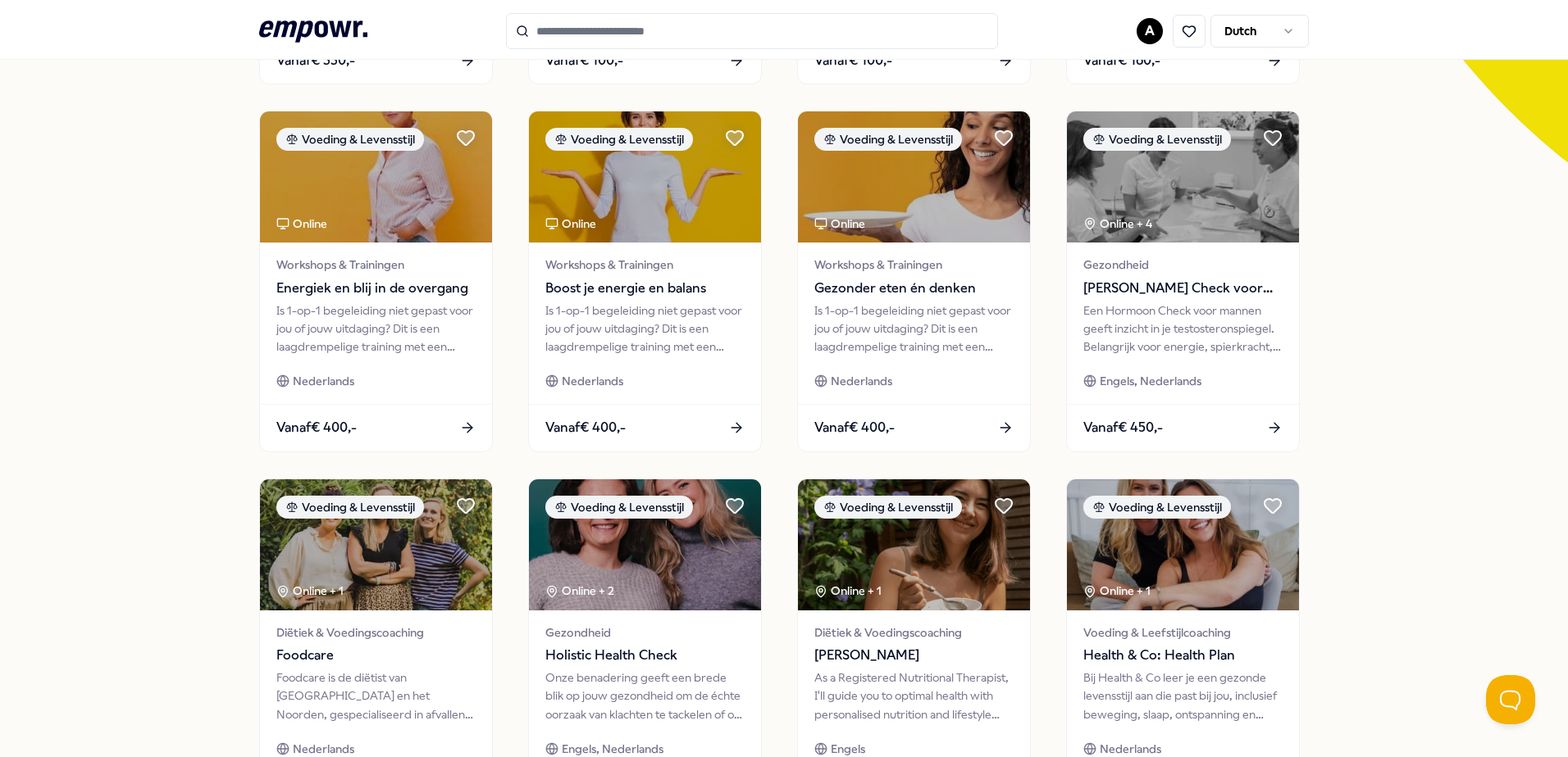
scroll to position [381, 0]
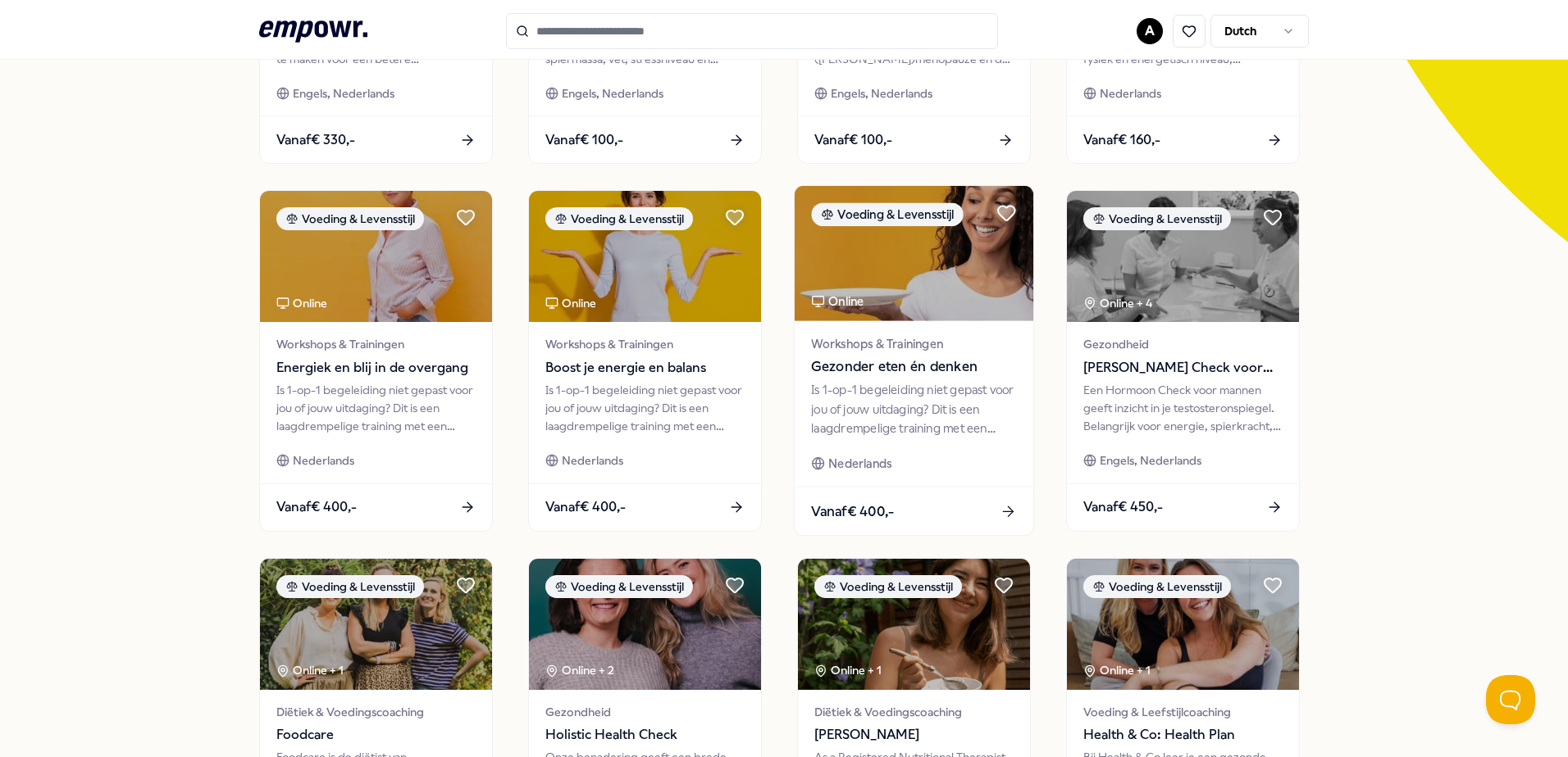
click at [1008, 376] on span "Gezonder eten én denken" at bounding box center [913, 367] width 205 height 22
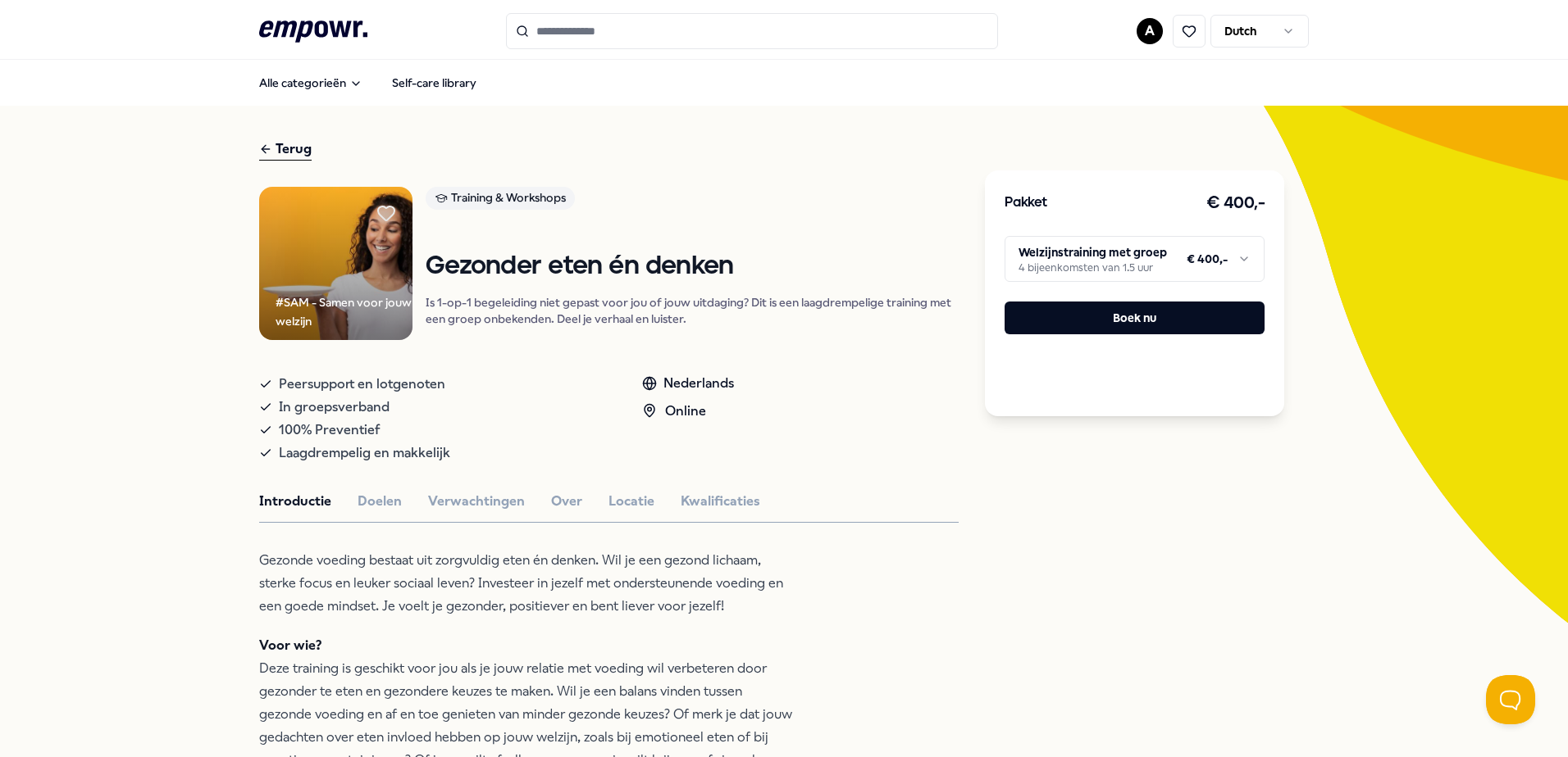
click at [264, 149] on icon at bounding box center [265, 149] width 13 height 20
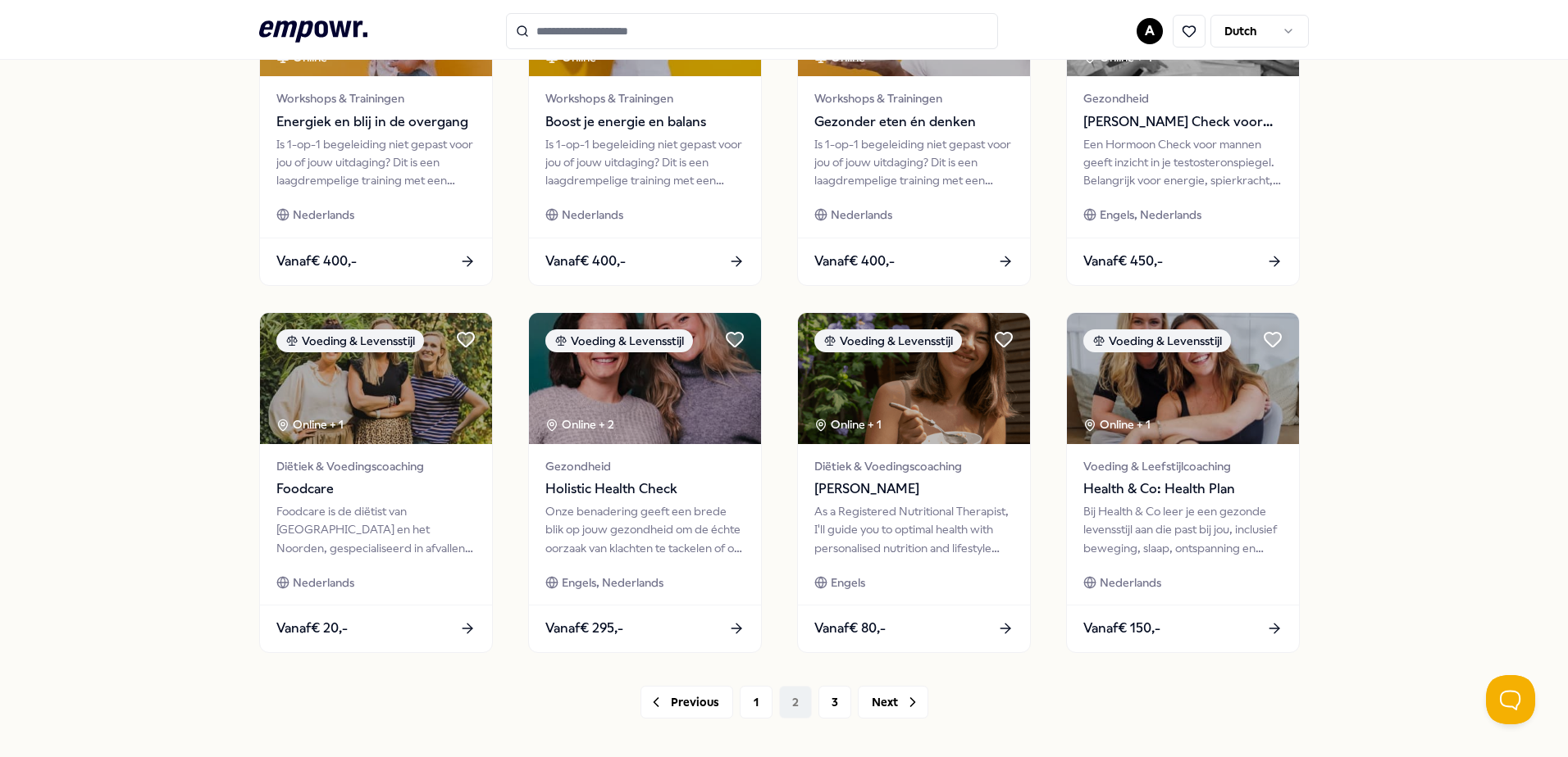
scroll to position [656, 0]
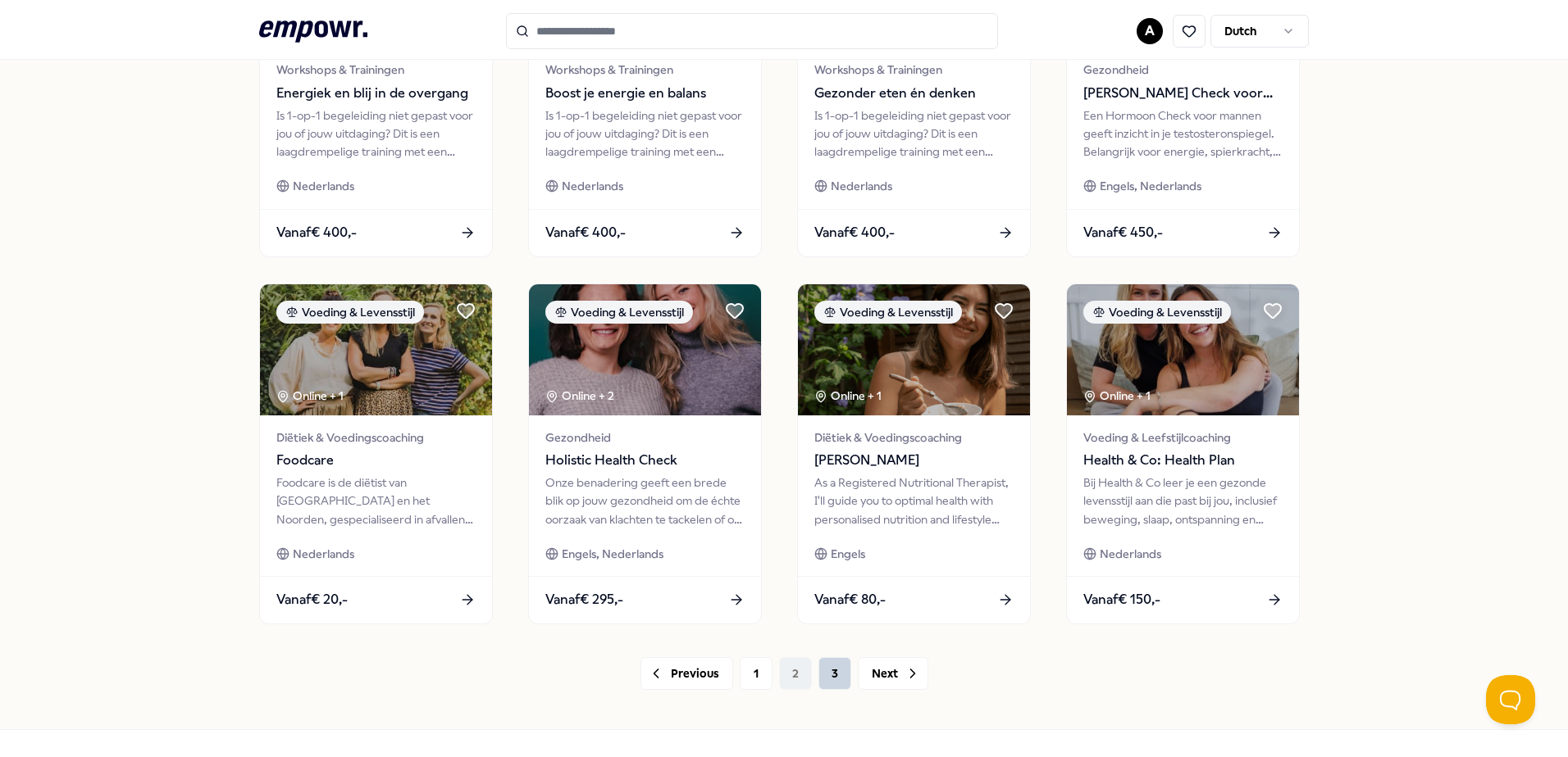
click at [825, 667] on button "3" at bounding box center [835, 674] width 33 height 33
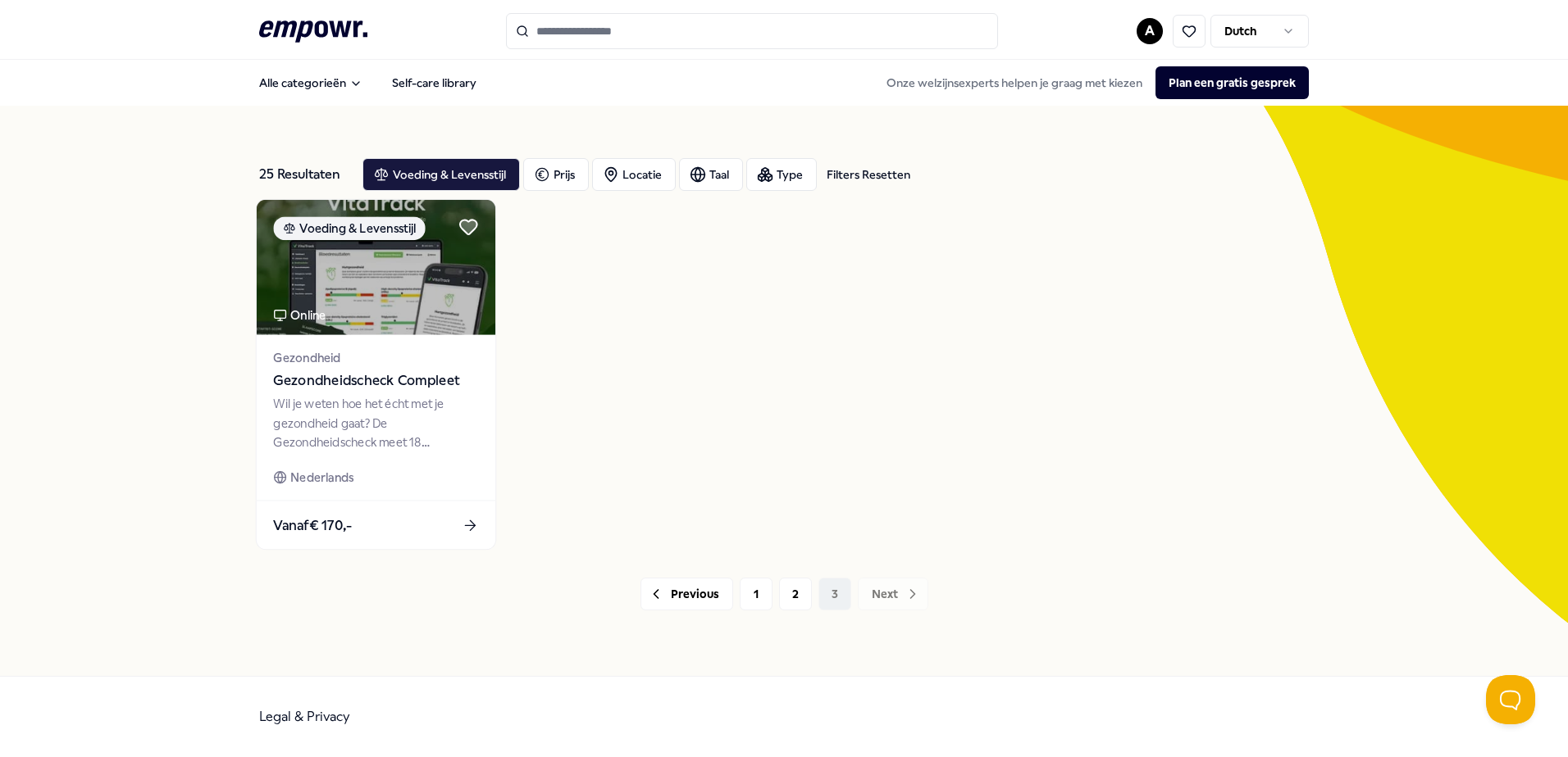
click at [461, 283] on img at bounding box center [376, 267] width 239 height 136
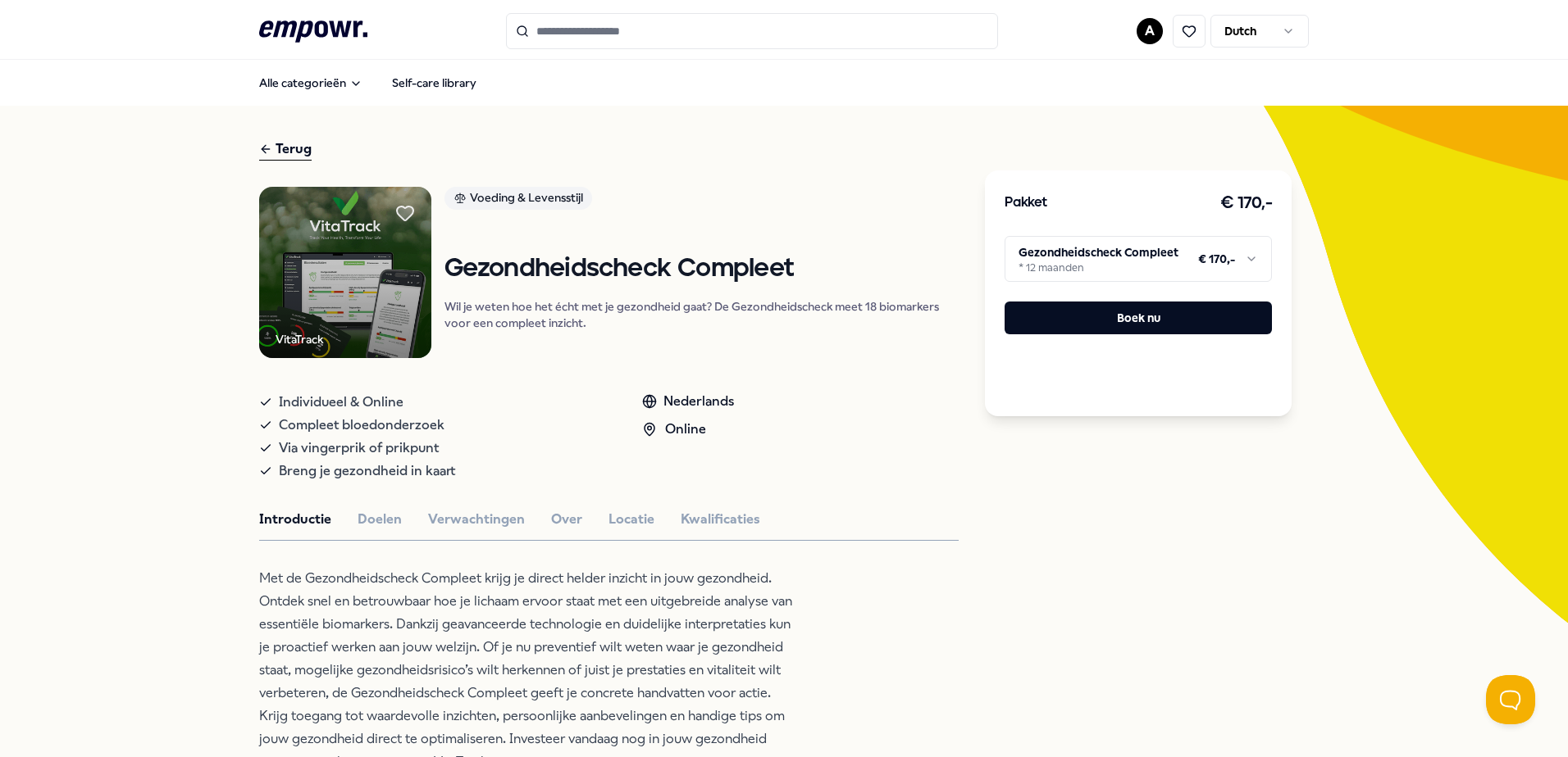
click at [1041, 247] on html ".empowr-logo_svg__cls-1{fill:#03032f} A Dutch Alle categorieën Self-care librar…" at bounding box center [784, 378] width 1568 height 757
click at [918, 240] on html ".empowr-logo_svg__cls-1{fill:#03032f} A Dutch Alle categorieën Self-care librar…" at bounding box center [784, 378] width 1568 height 757
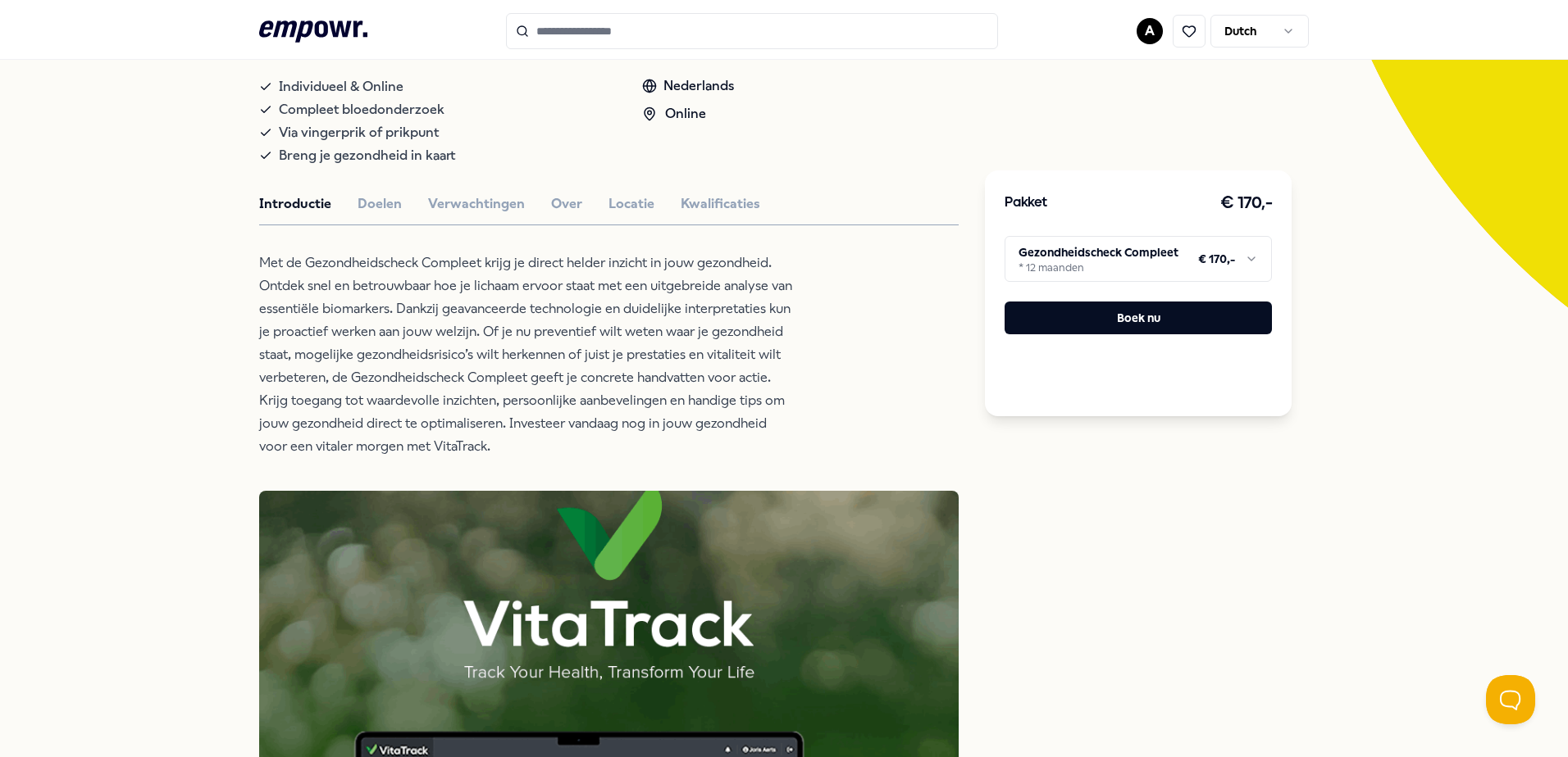
scroll to position [328, 0]
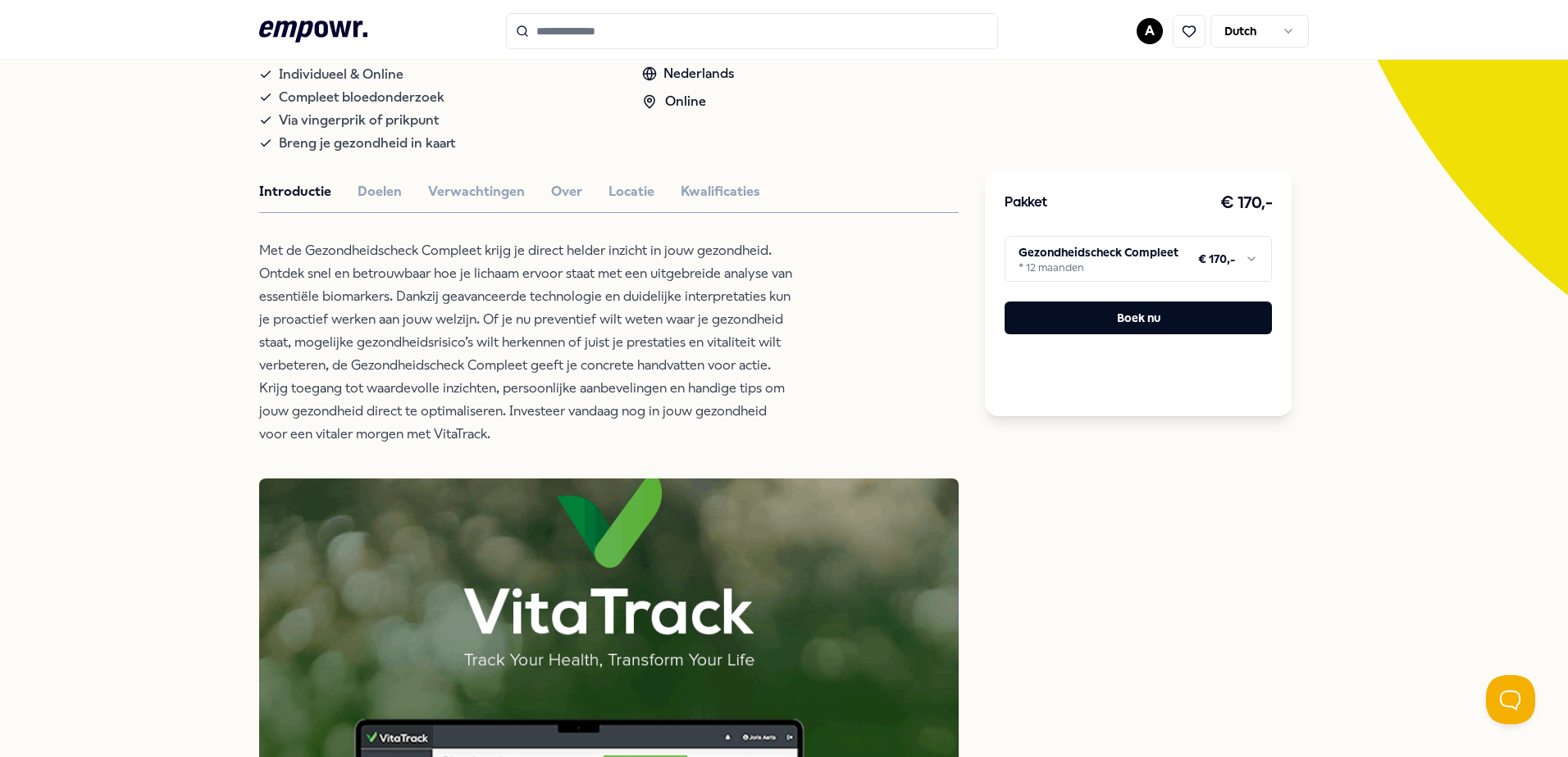
click at [1098, 270] on html ".empowr-logo_svg__cls-1{fill:#03032f} A Dutch Alle categorieën Self-care librar…" at bounding box center [784, 378] width 1568 height 757
click at [942, 273] on html ".empowr-logo_svg__cls-1{fill:#03032f} A Dutch Alle categorieën Self-care librar…" at bounding box center [784, 378] width 1568 height 757
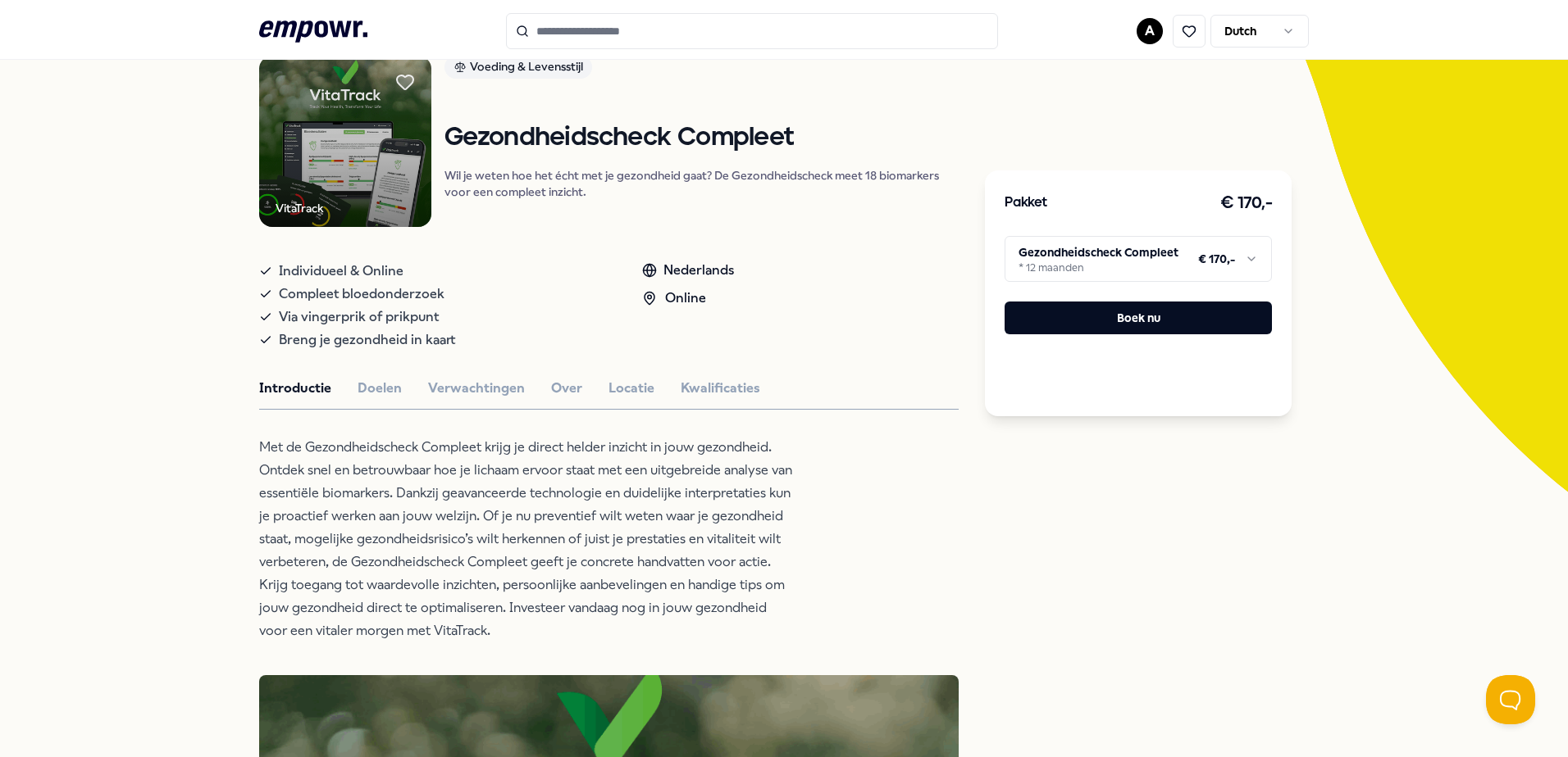
scroll to position [0, 0]
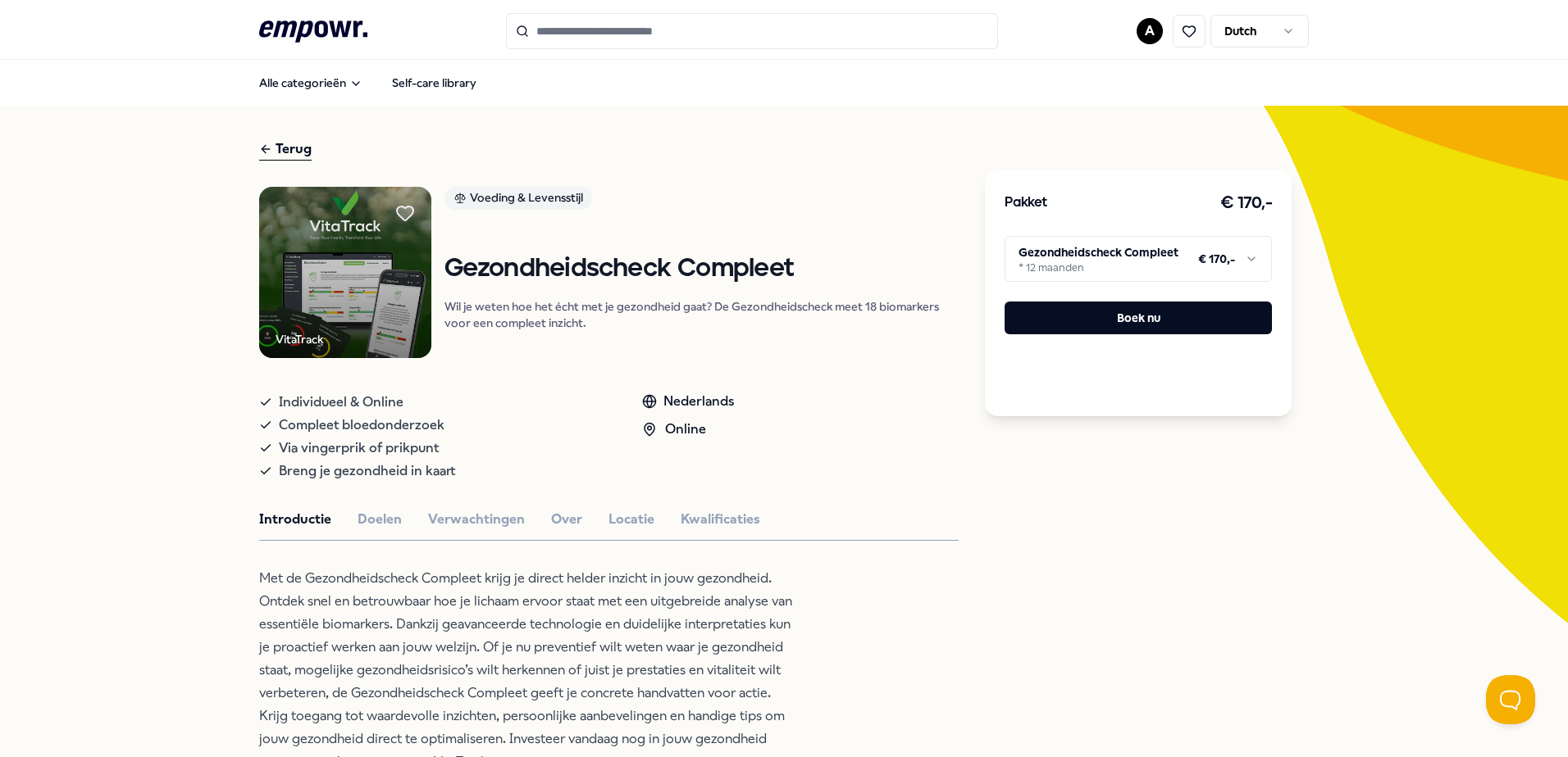
click at [280, 158] on div "Terug" at bounding box center [285, 149] width 53 height 22
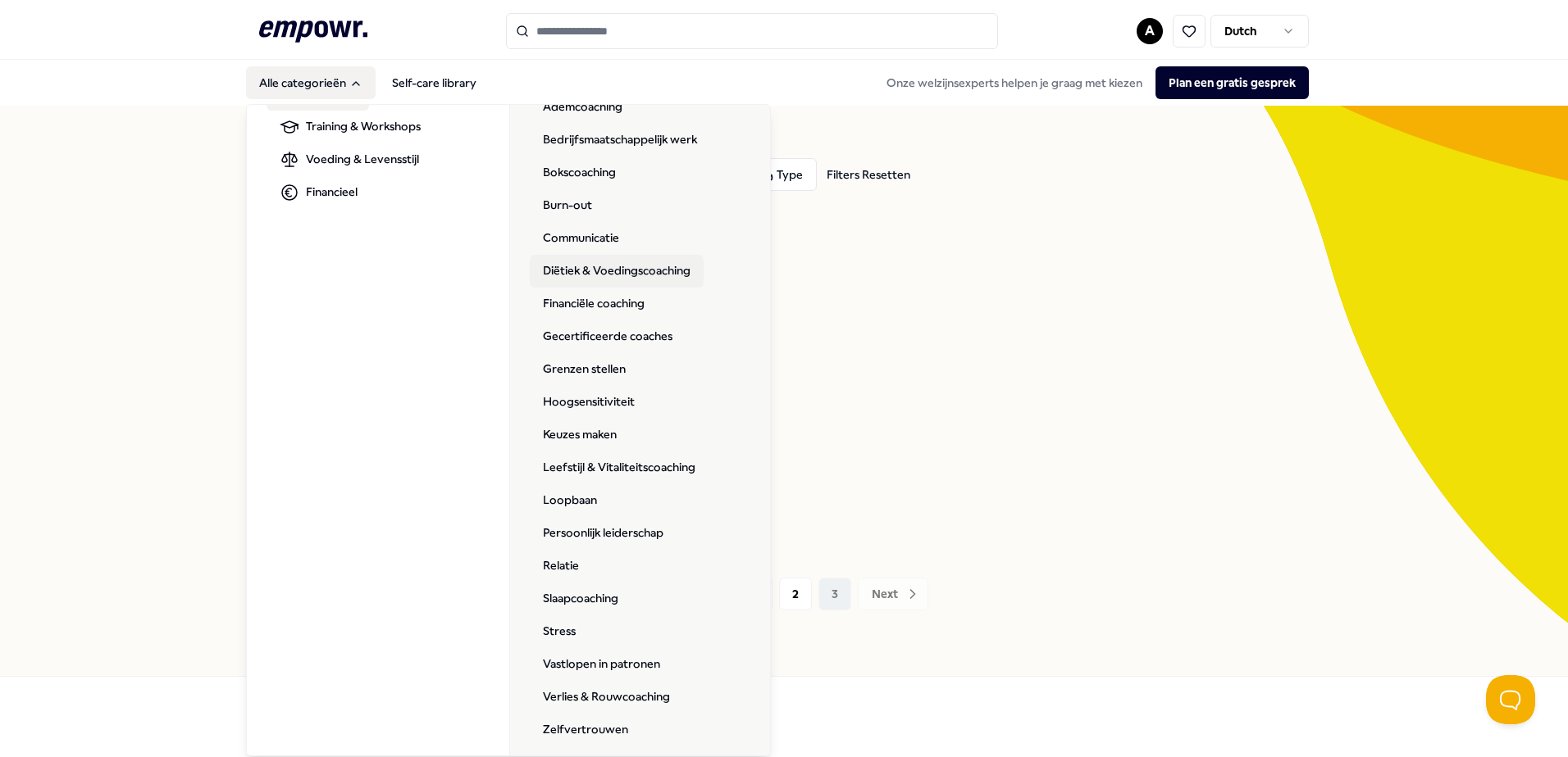
scroll to position [97, 0]
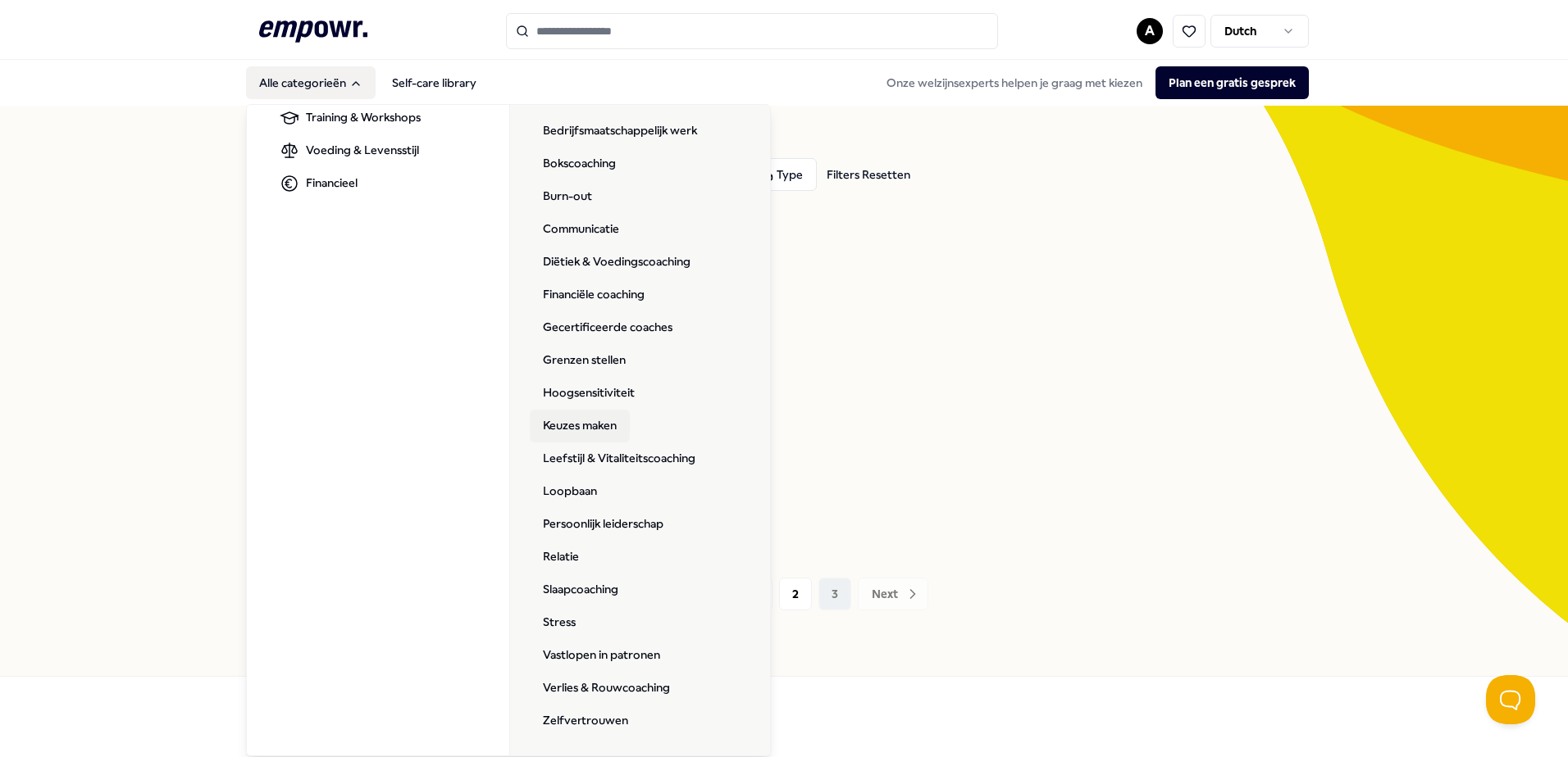
click at [596, 421] on link "Keuzes maken" at bounding box center [580, 426] width 100 height 33
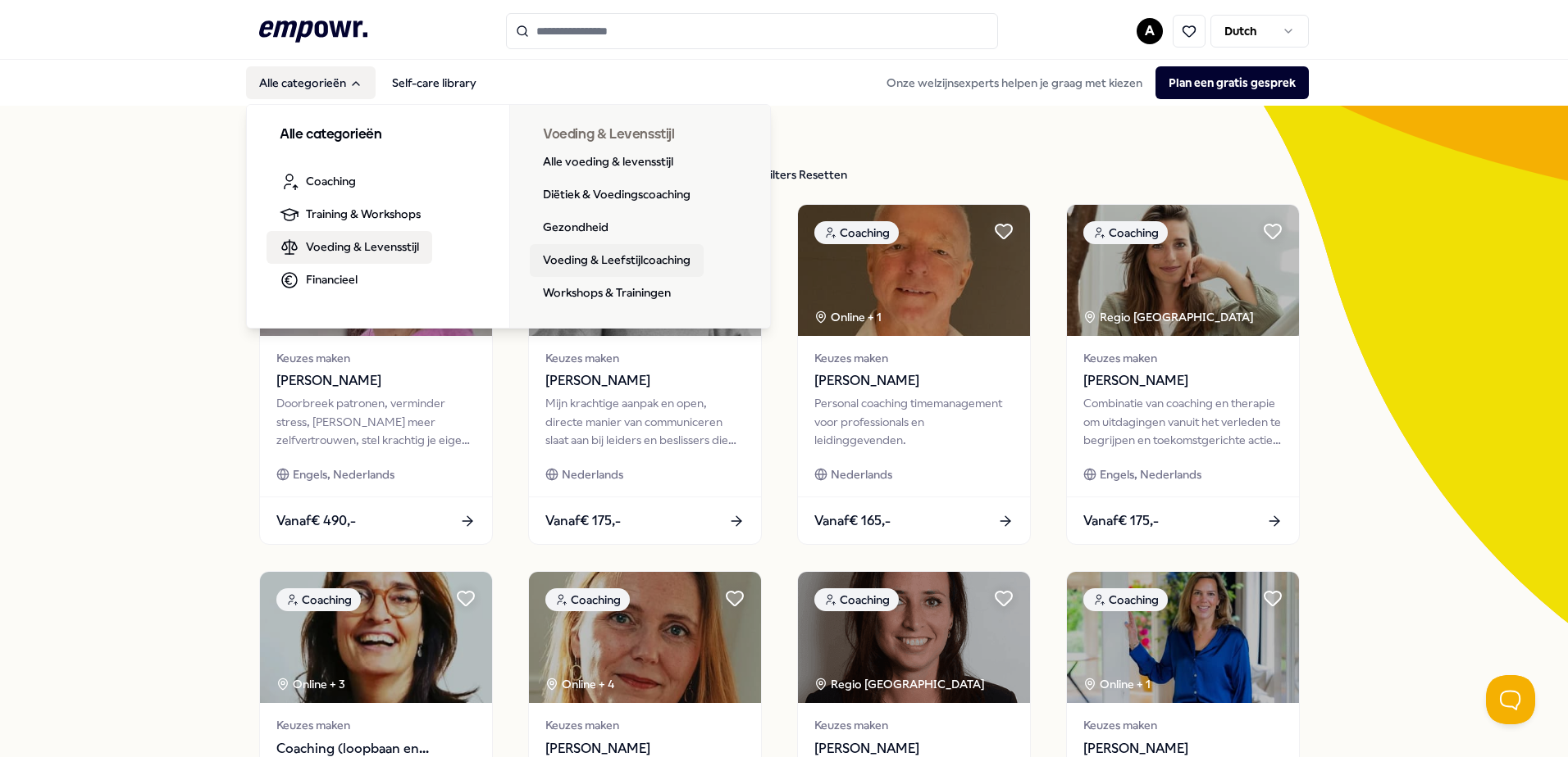
click at [579, 253] on link "Voeding & Leefstijlcoaching" at bounding box center [616, 261] width 174 height 33
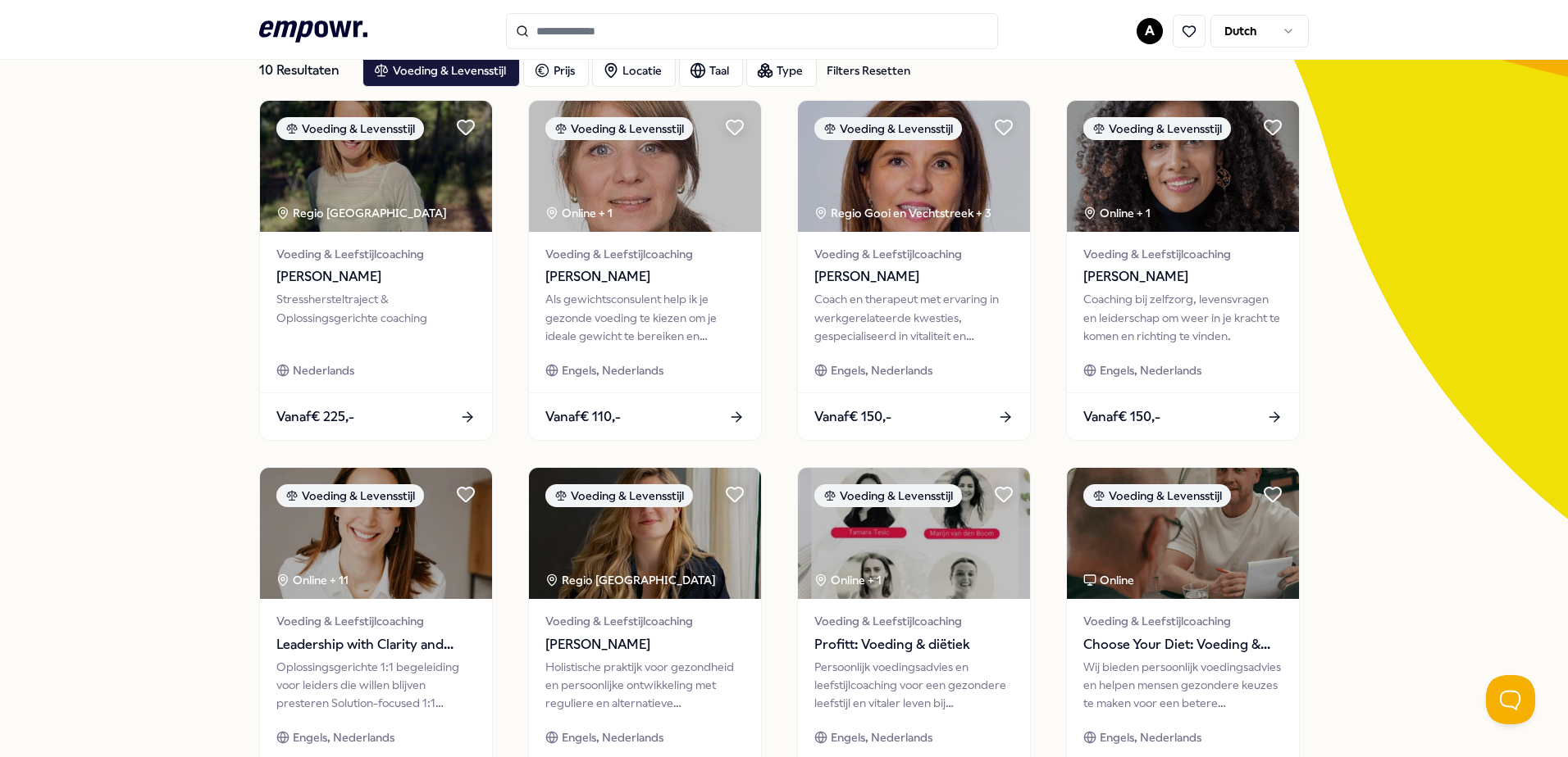
scroll to position [82, 0]
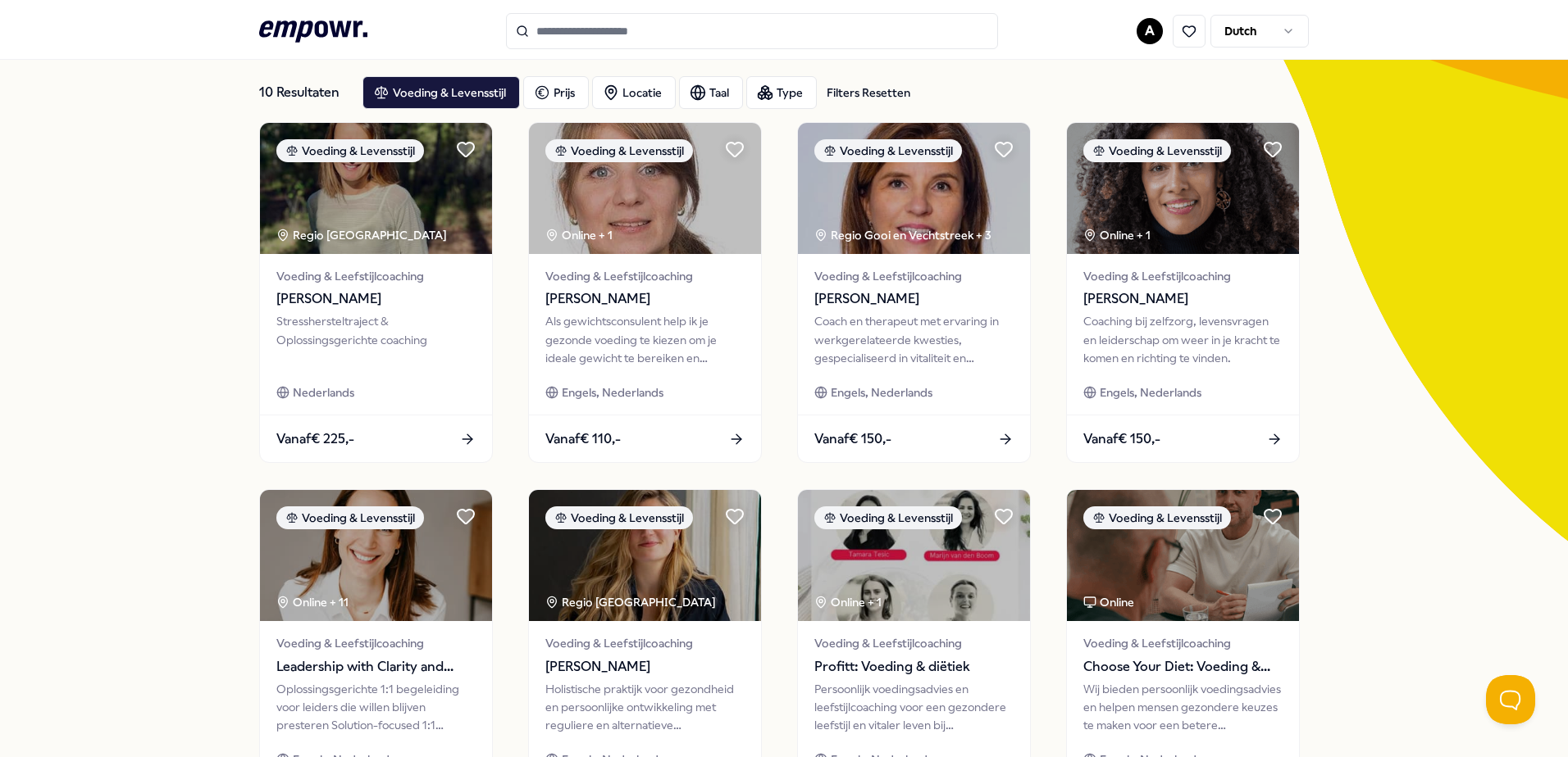
click at [337, 31] on icon at bounding box center [313, 31] width 108 height 22
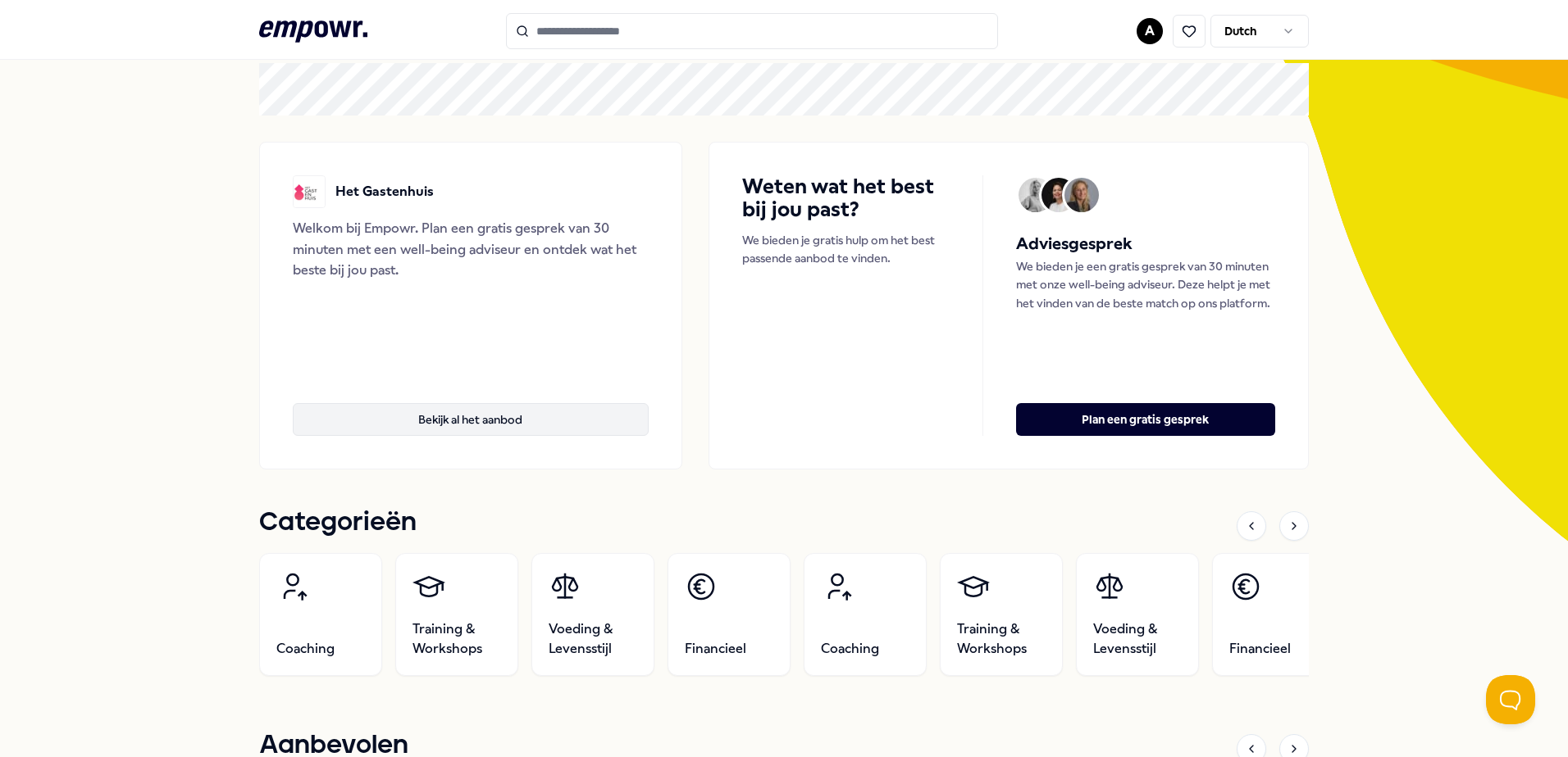
click at [394, 414] on button "Bekijk al het aanbod" at bounding box center [471, 420] width 356 height 33
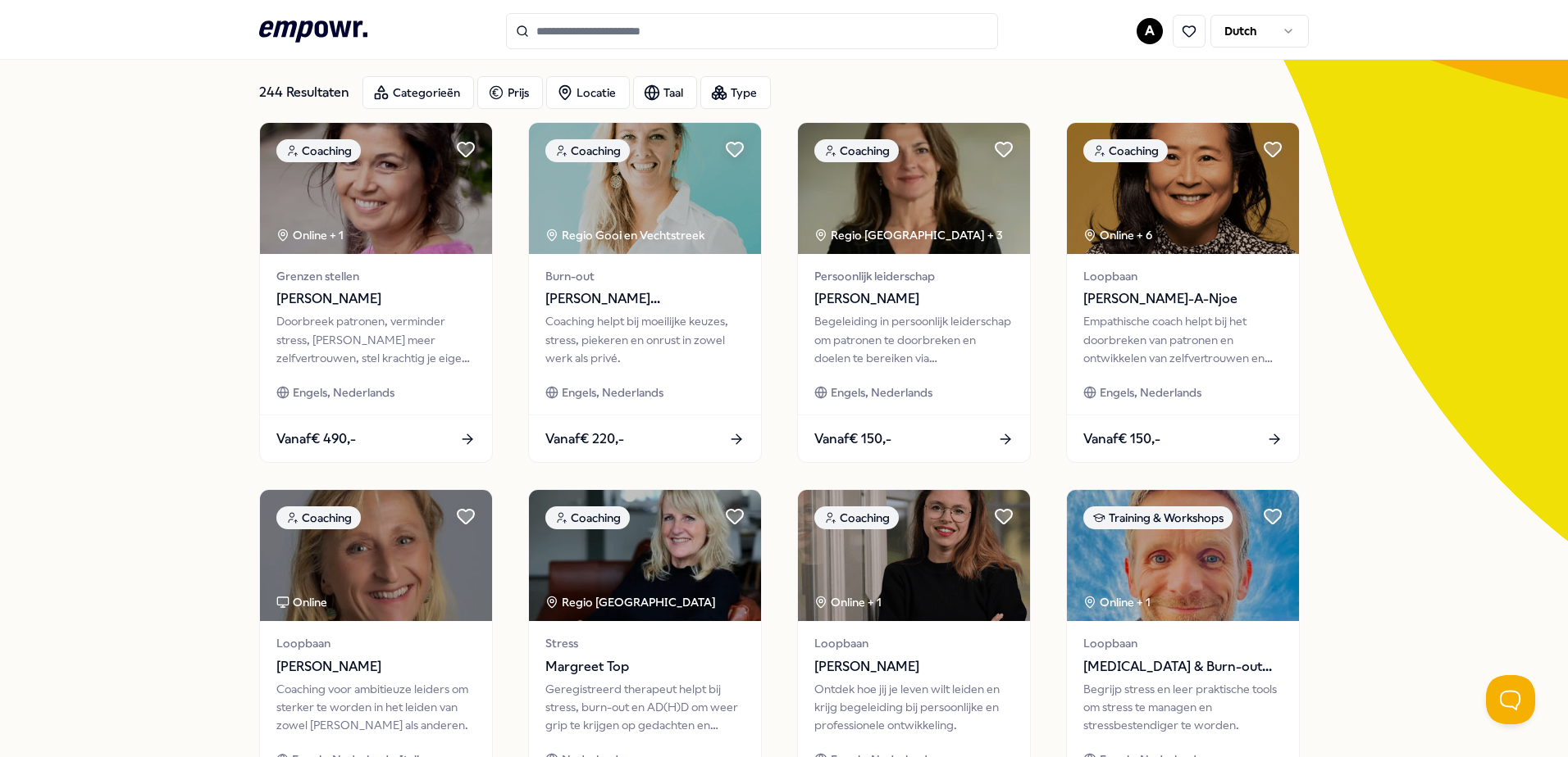
click at [335, 40] on icon ".empowr-logo_svg__cls-1{fill:#03032f}" at bounding box center [313, 31] width 108 height 30
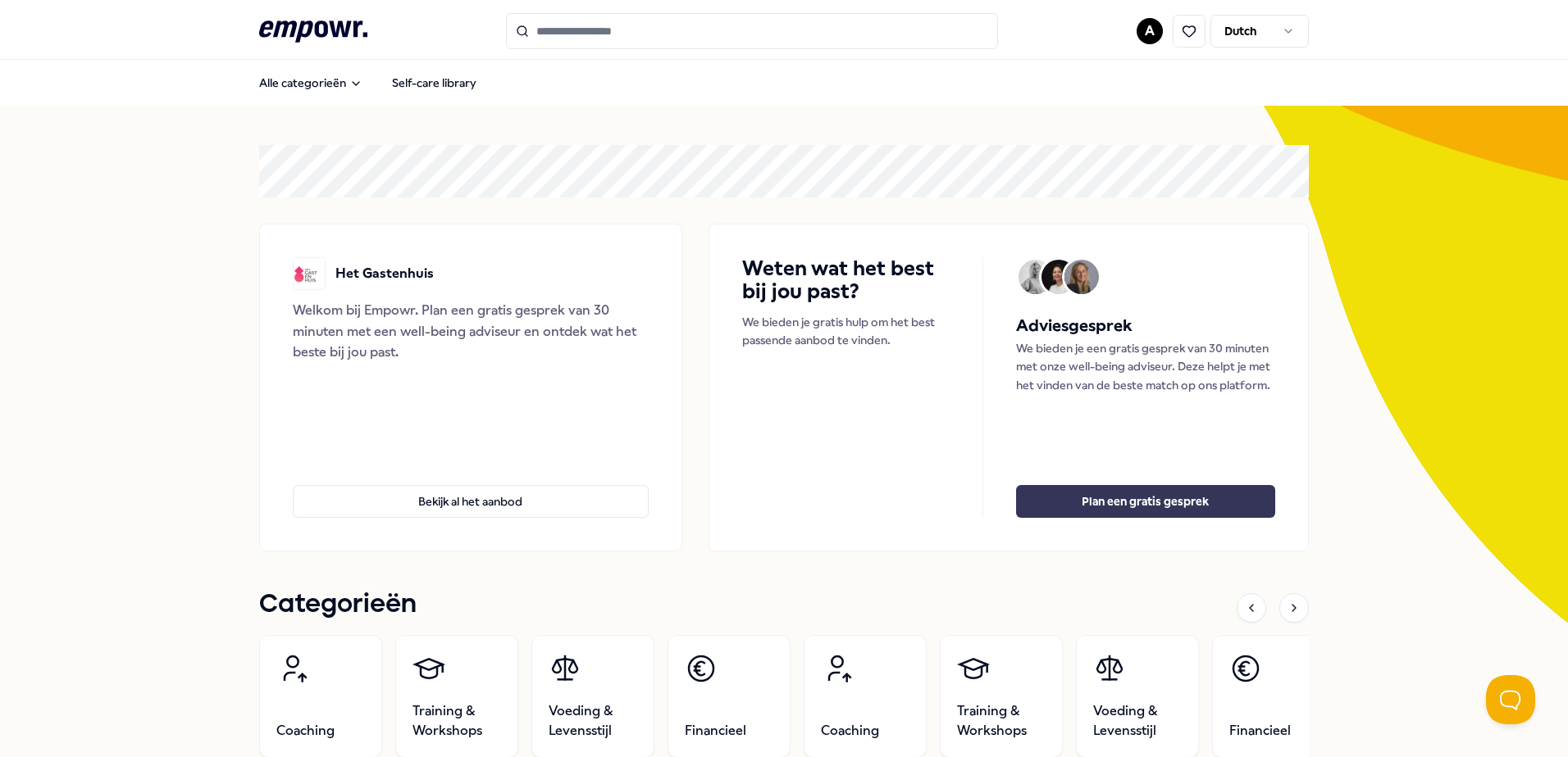
click at [1076, 497] on button "Plan een gratis gesprek" at bounding box center [1145, 502] width 259 height 33
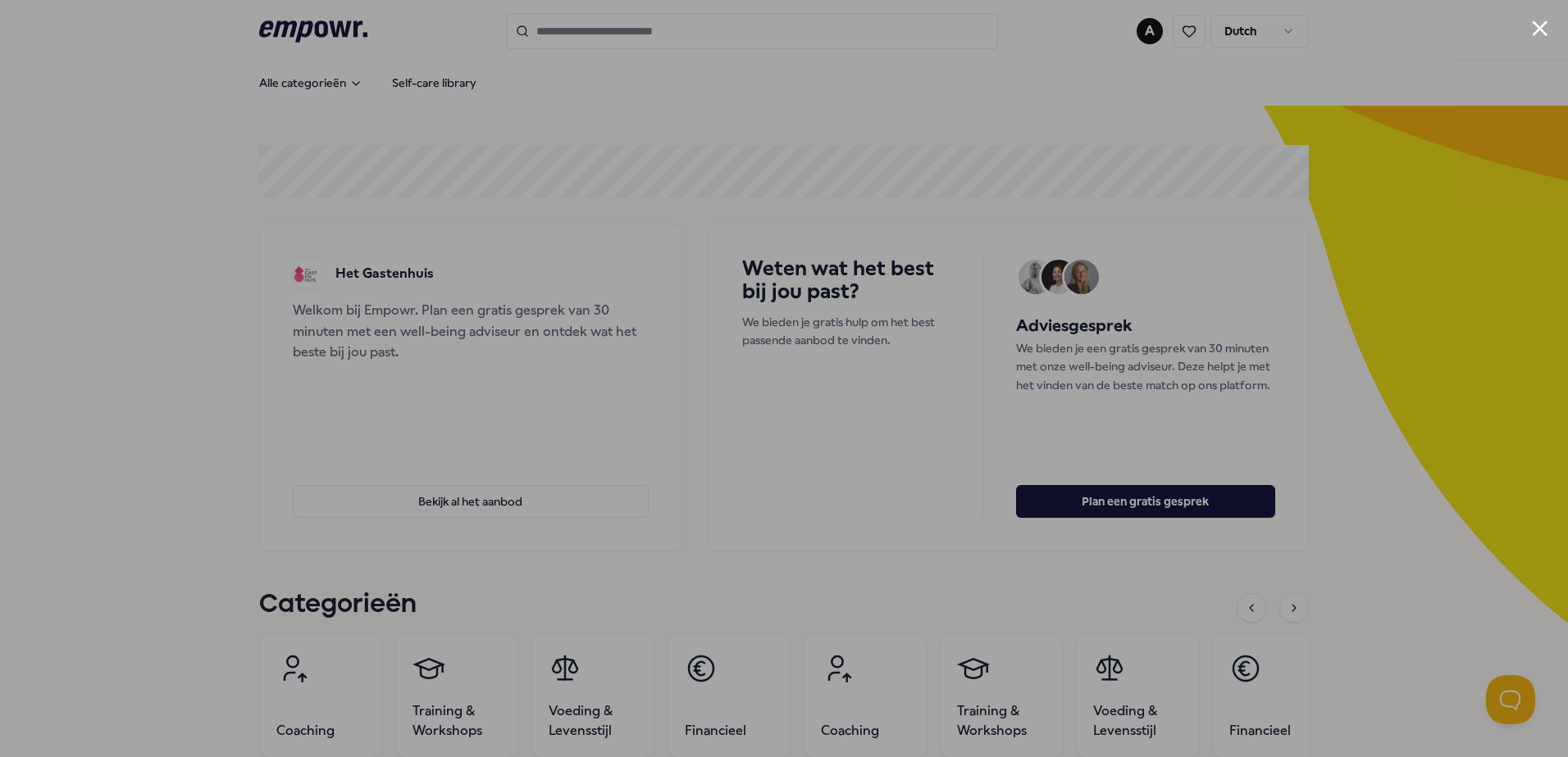
click at [1208, 285] on div at bounding box center [784, 378] width 1568 height 757
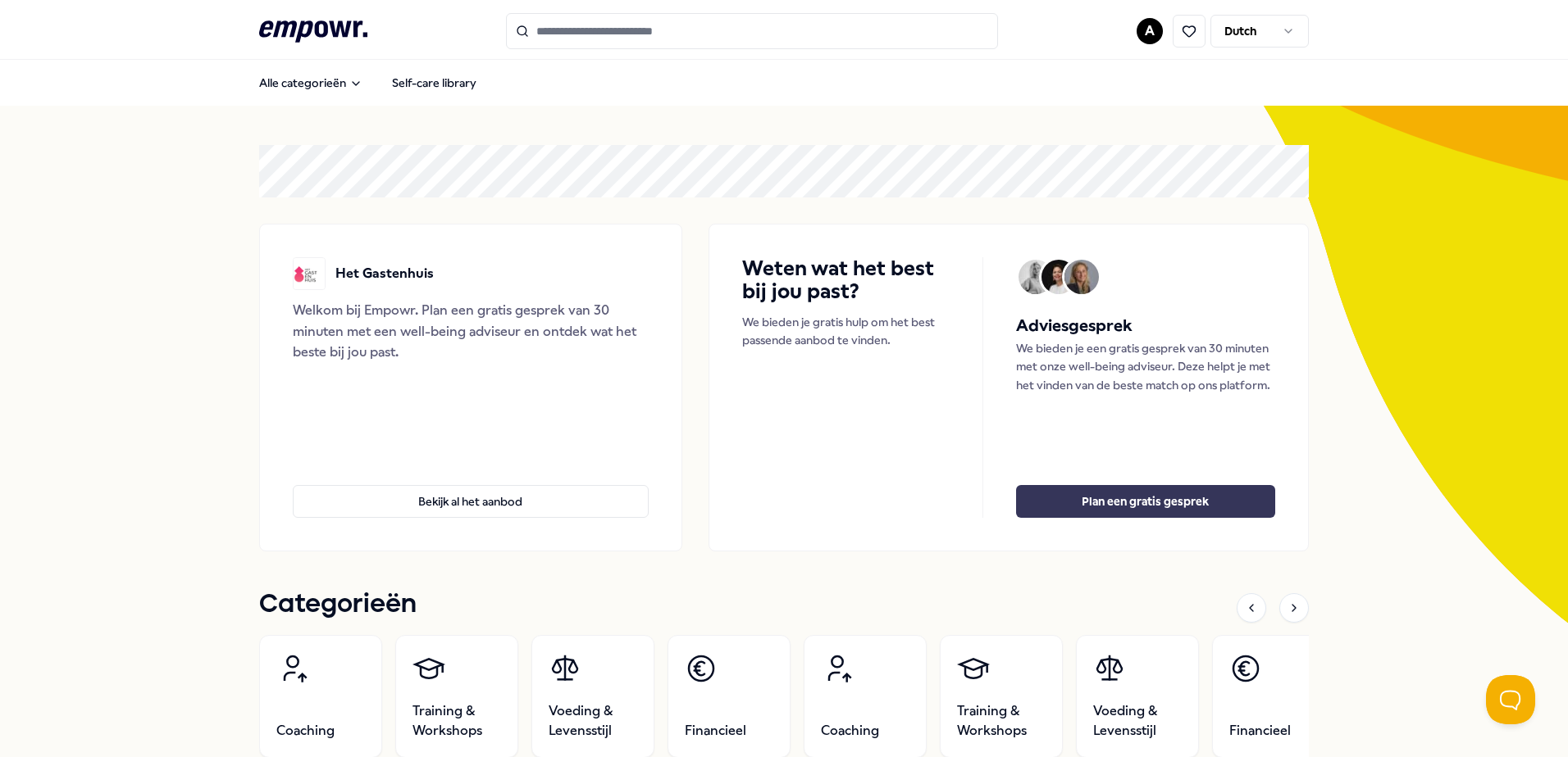
click at [1119, 499] on button "Plan een gratis gesprek" at bounding box center [1145, 502] width 259 height 33
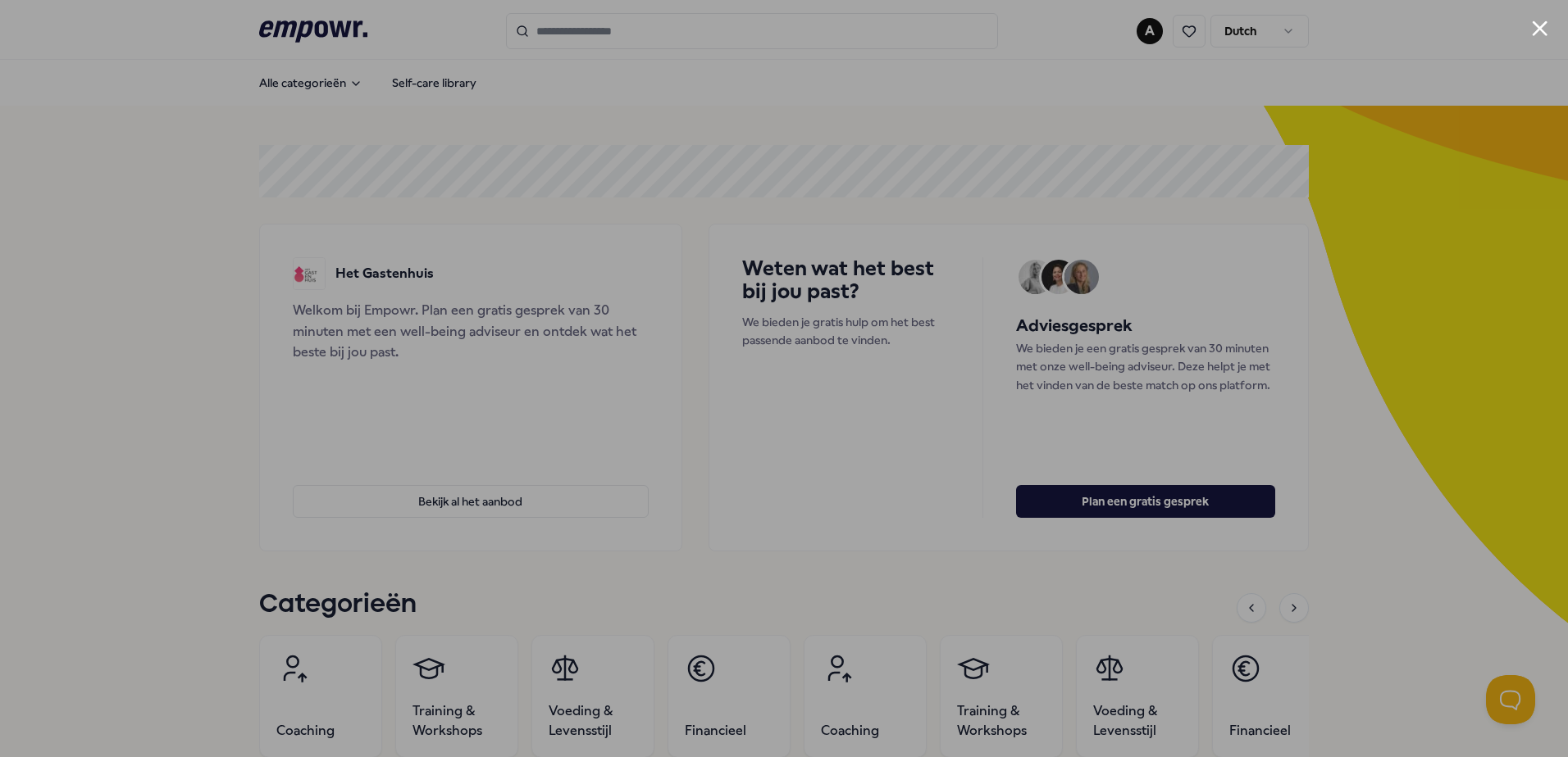
click at [1535, 33] on button "Close modal" at bounding box center [1539, 29] width 16 height 16
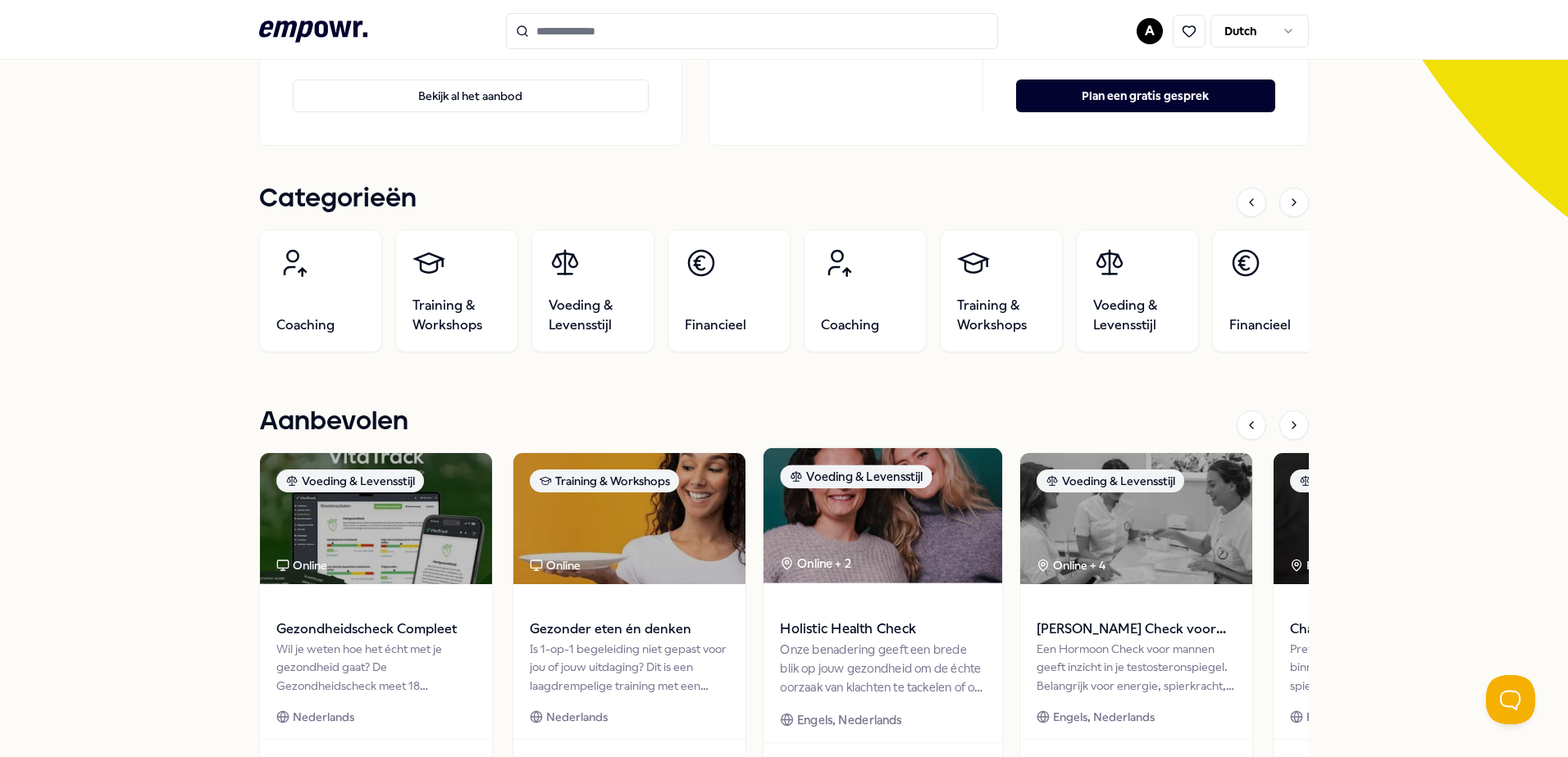
scroll to position [410, 0]
